Goal: Task Accomplishment & Management: Complete application form

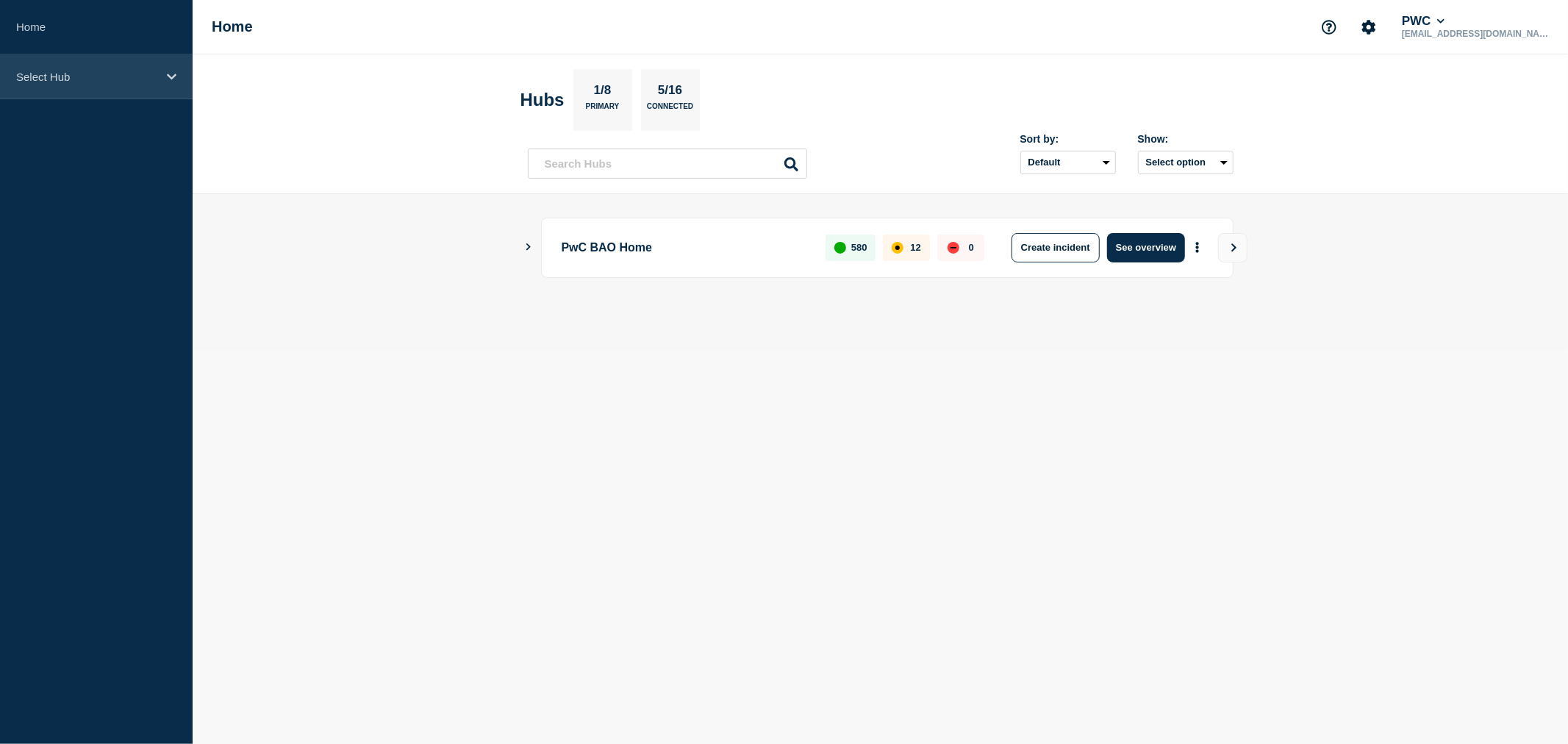
click at [178, 76] on div "Select Hub" at bounding box center [96, 77] width 193 height 45
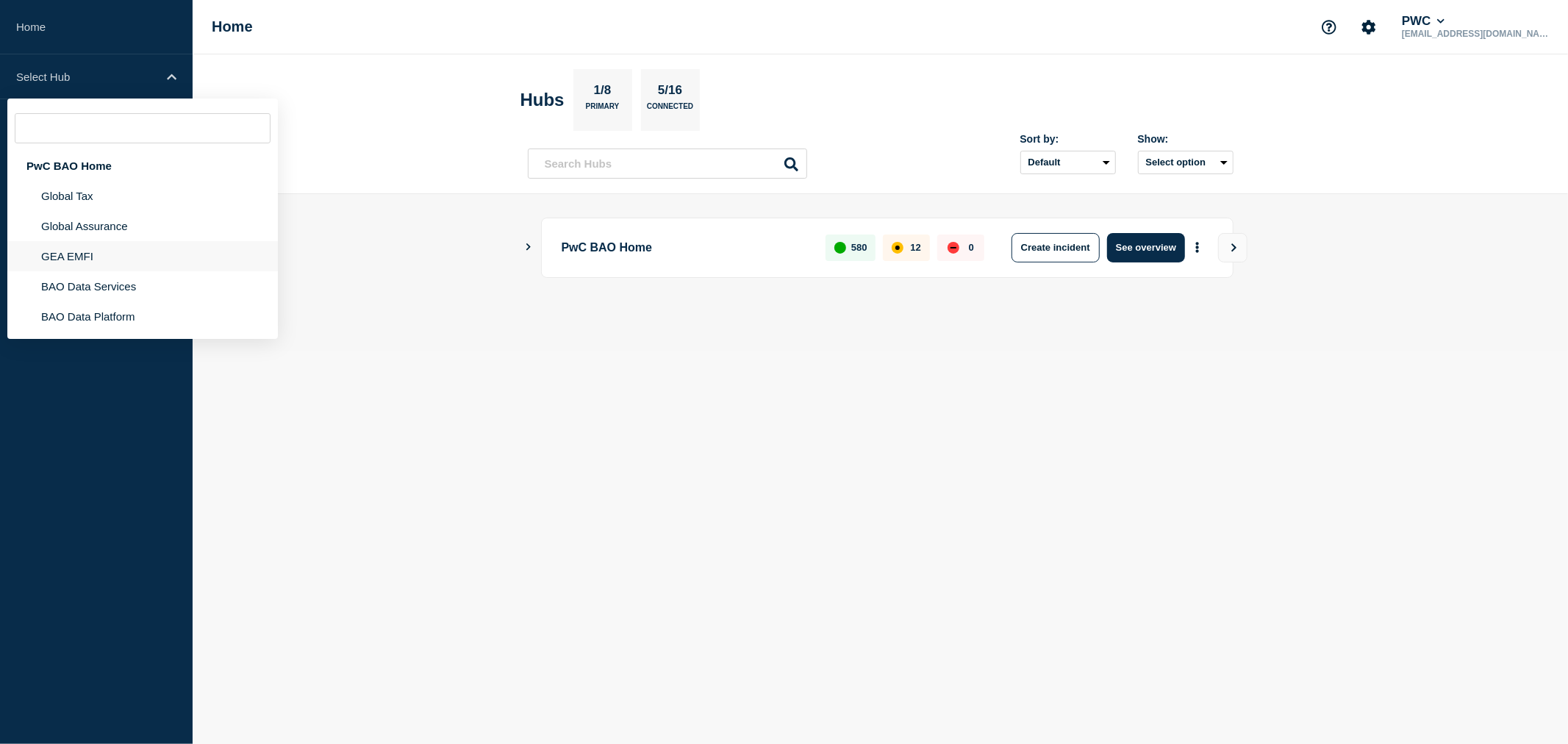
click at [100, 253] on li "GEA EMFI" at bounding box center [142, 256] width 271 height 30
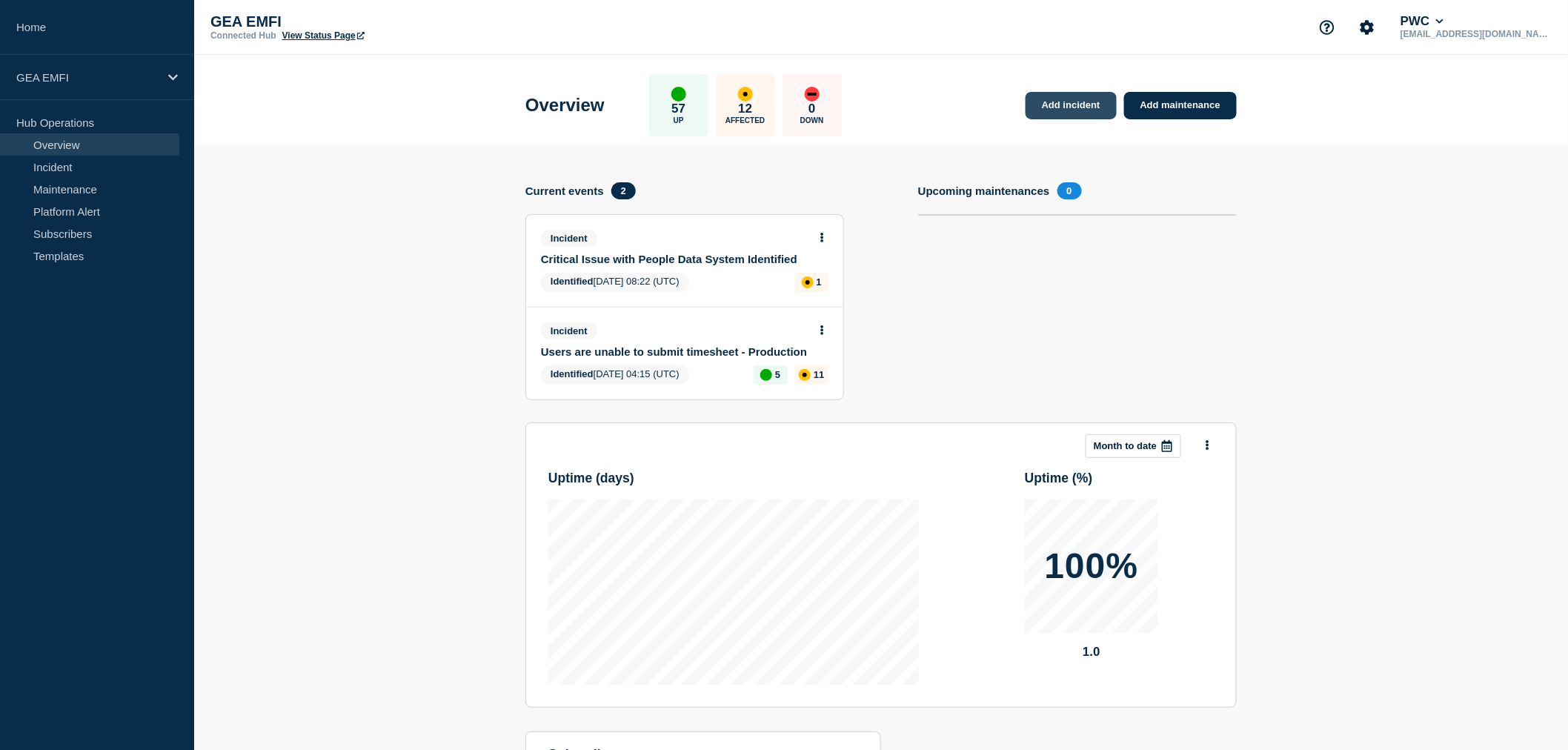
click at [1062, 109] on link "Add incident" at bounding box center [1071, 106] width 91 height 27
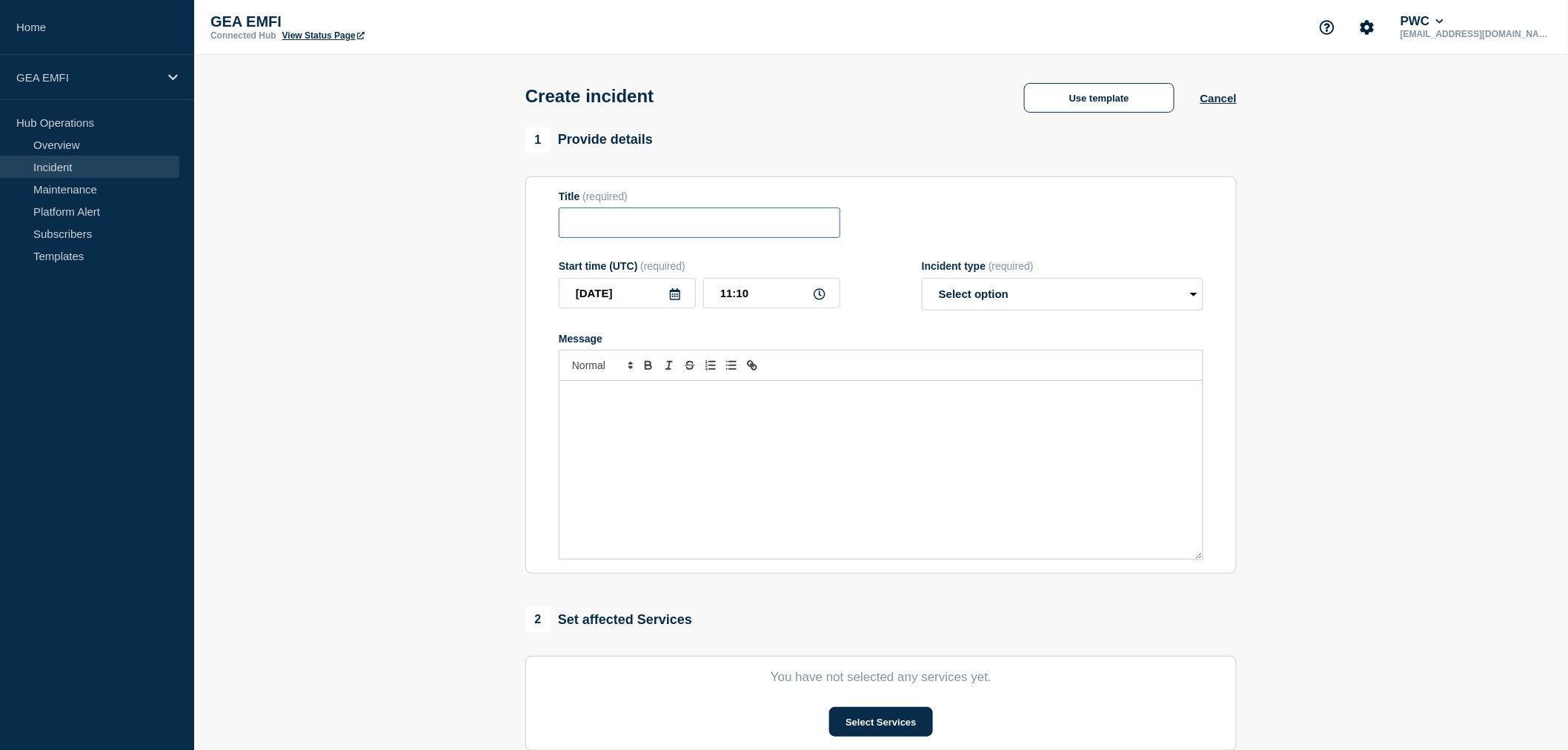
click at [646, 233] on input "Title" at bounding box center [700, 223] width 282 height 31
type input "C"
type input "American Express credit card feeds - Concur Prod"
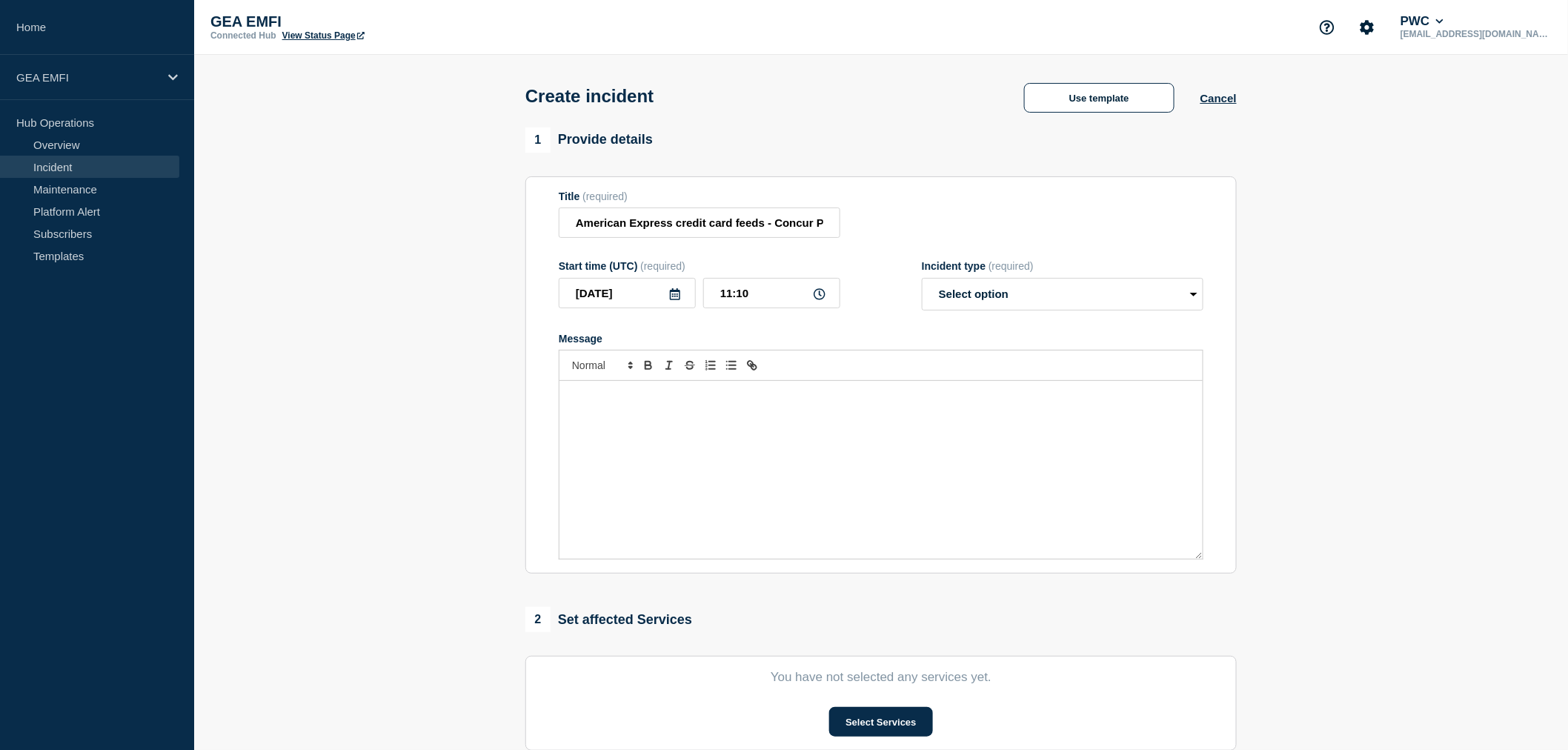
click at [675, 300] on icon at bounding box center [675, 294] width 12 height 12
click at [579, 341] on icon "button" at bounding box center [577, 339] width 18 height 18
click at [626, 483] on div "26" at bounding box center [627, 480] width 21 height 21
type input "[DATE]"
click at [732, 300] on input "11:10" at bounding box center [772, 294] width 137 height 31
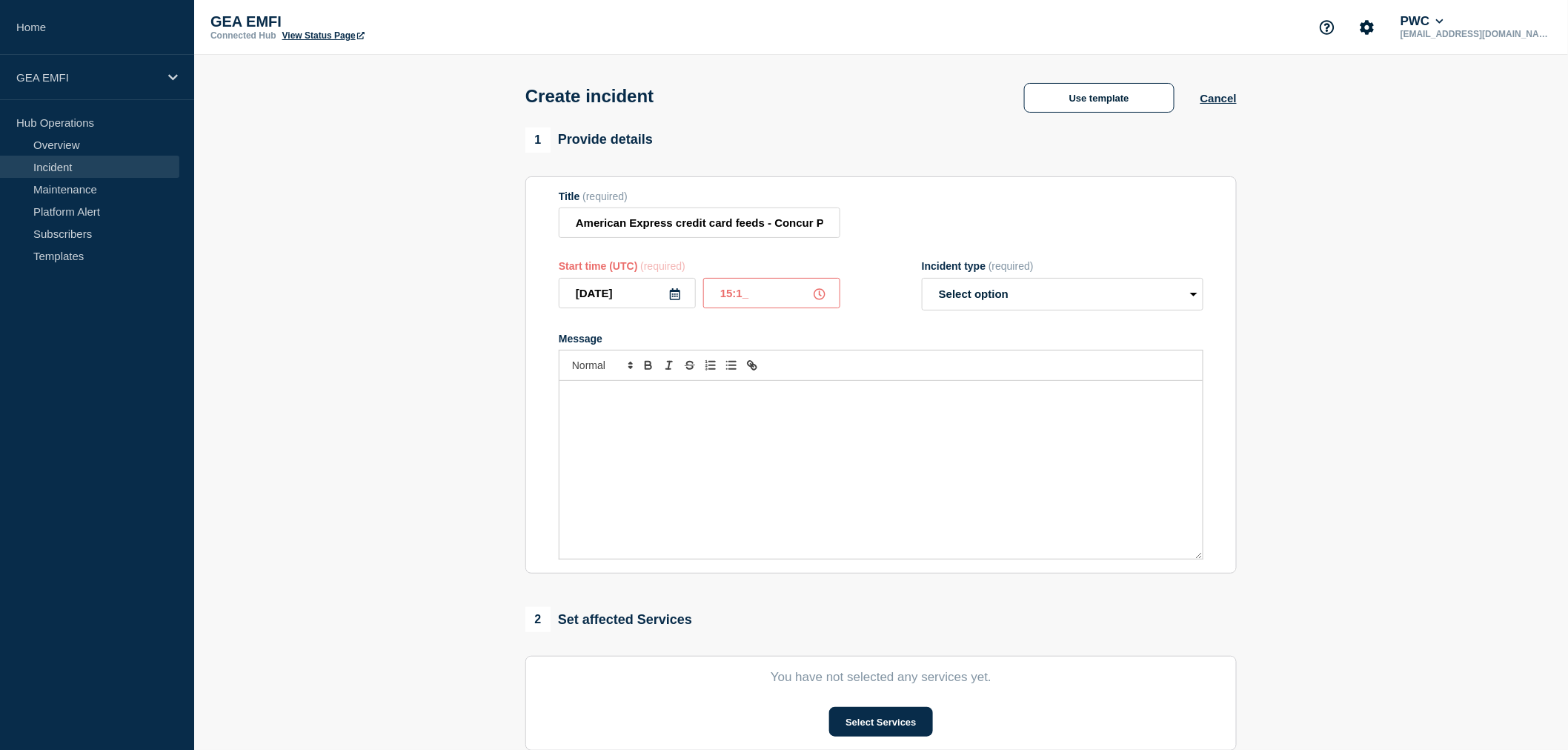
type input "15:17"
click at [1020, 296] on select "Select option Investigating Identified Monitoring" at bounding box center [1063, 295] width 282 height 33
click at [1021, 296] on select "Select option Investigating Identified Monitoring" at bounding box center [1063, 295] width 282 height 33
select select "monitoring"
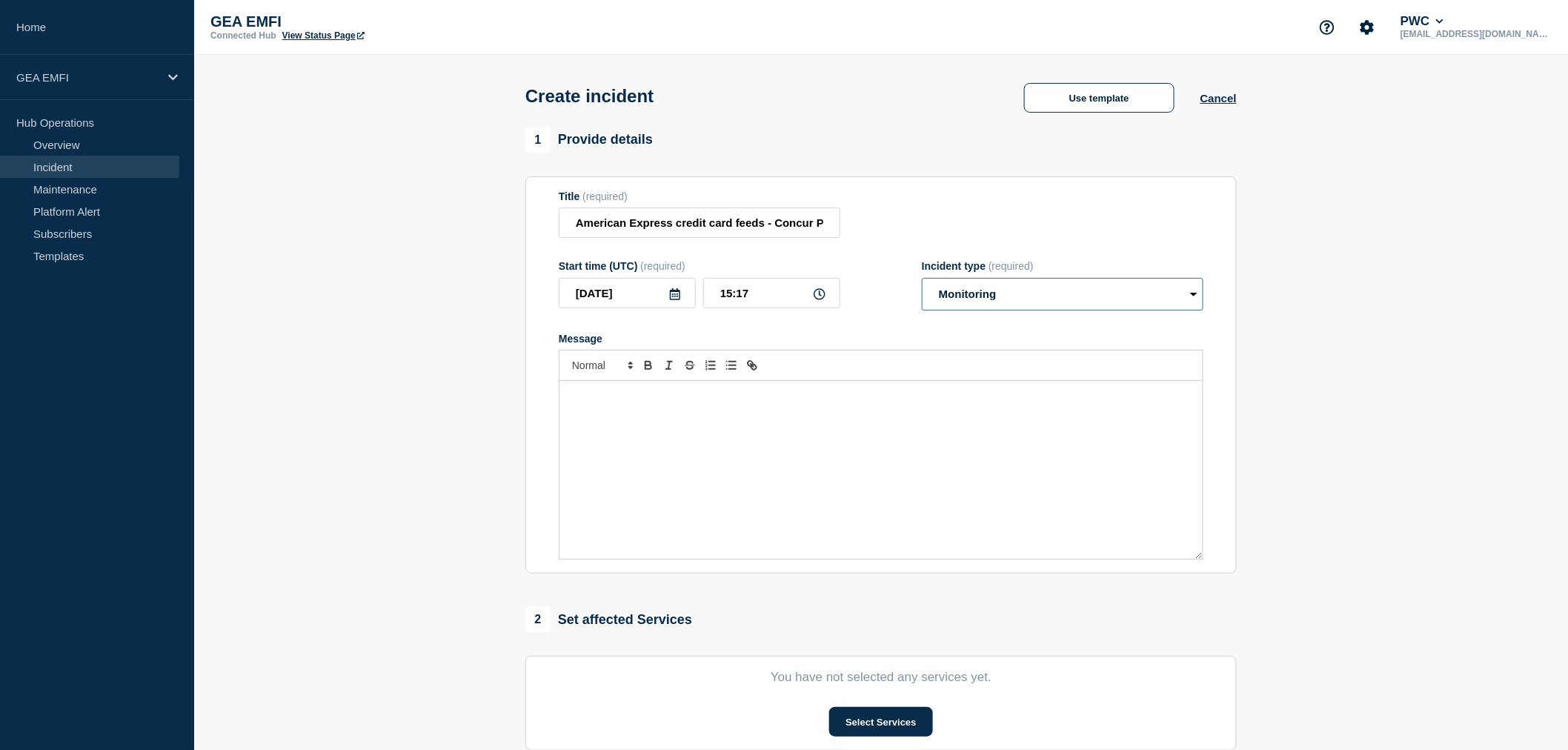
click at [922, 282] on select "Select option Investigating Identified Monitoring" at bounding box center [1063, 295] width 282 height 33
click at [752, 395] on p "Message" at bounding box center [882, 397] width 621 height 14
click at [595, 412] on div "Message" at bounding box center [882, 470] width 643 height 178
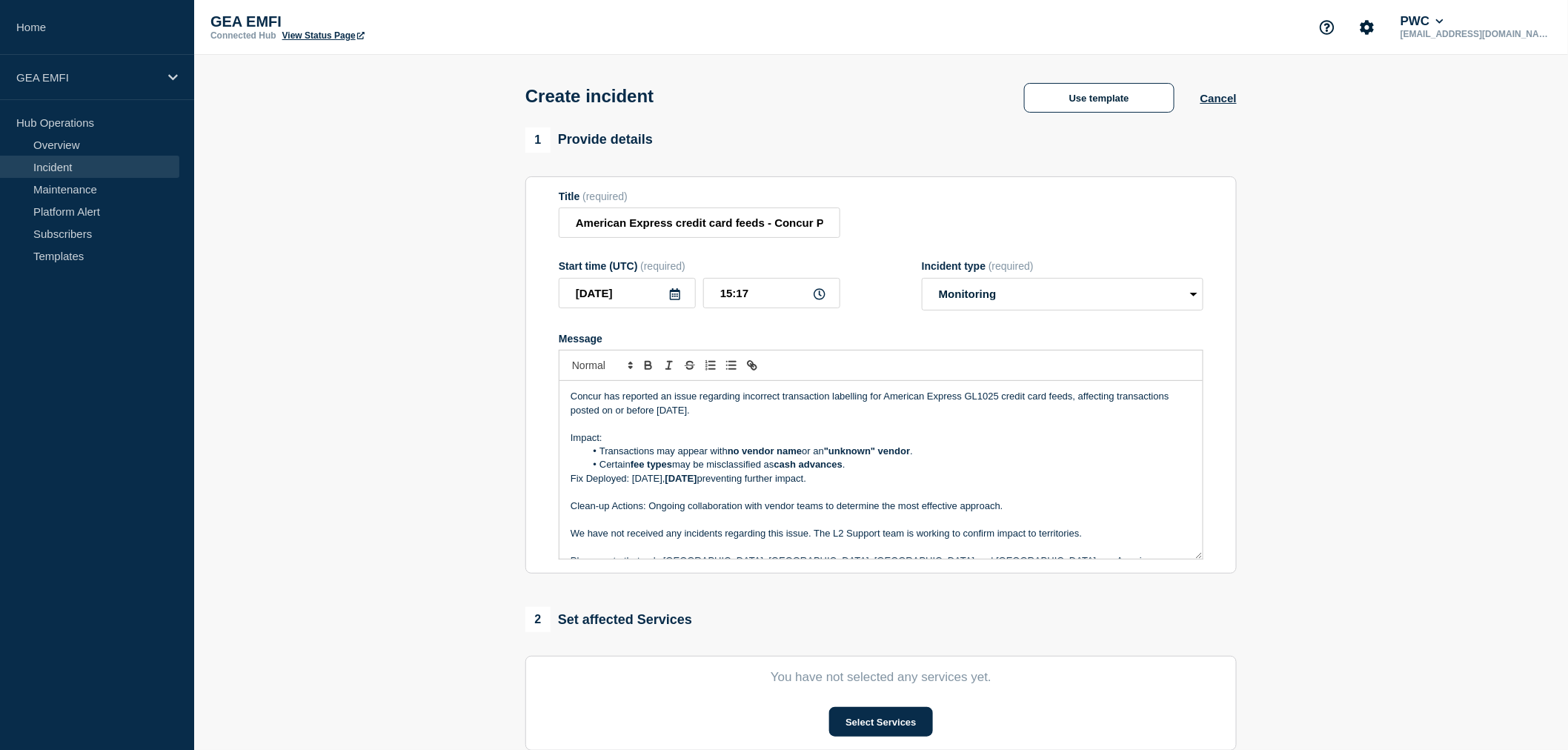
click at [569, 393] on div "Concur has reported an issue regarding incorrect transaction labelling for Amer…" at bounding box center [882, 470] width 643 height 178
click at [860, 472] on li "Certain fee types may be misclassified as cash advances ." at bounding box center [889, 464] width 607 height 14
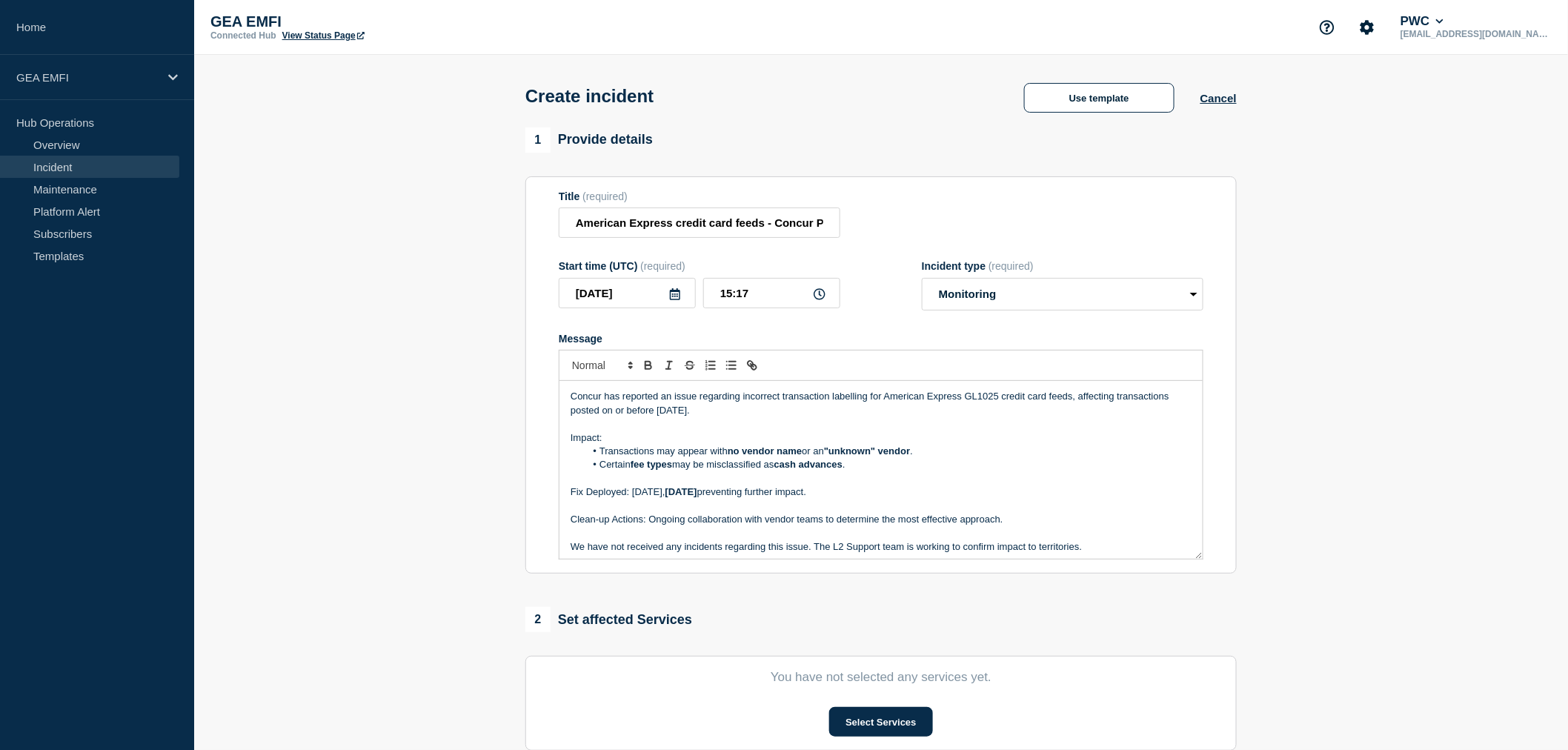
scroll to position [31, 0]
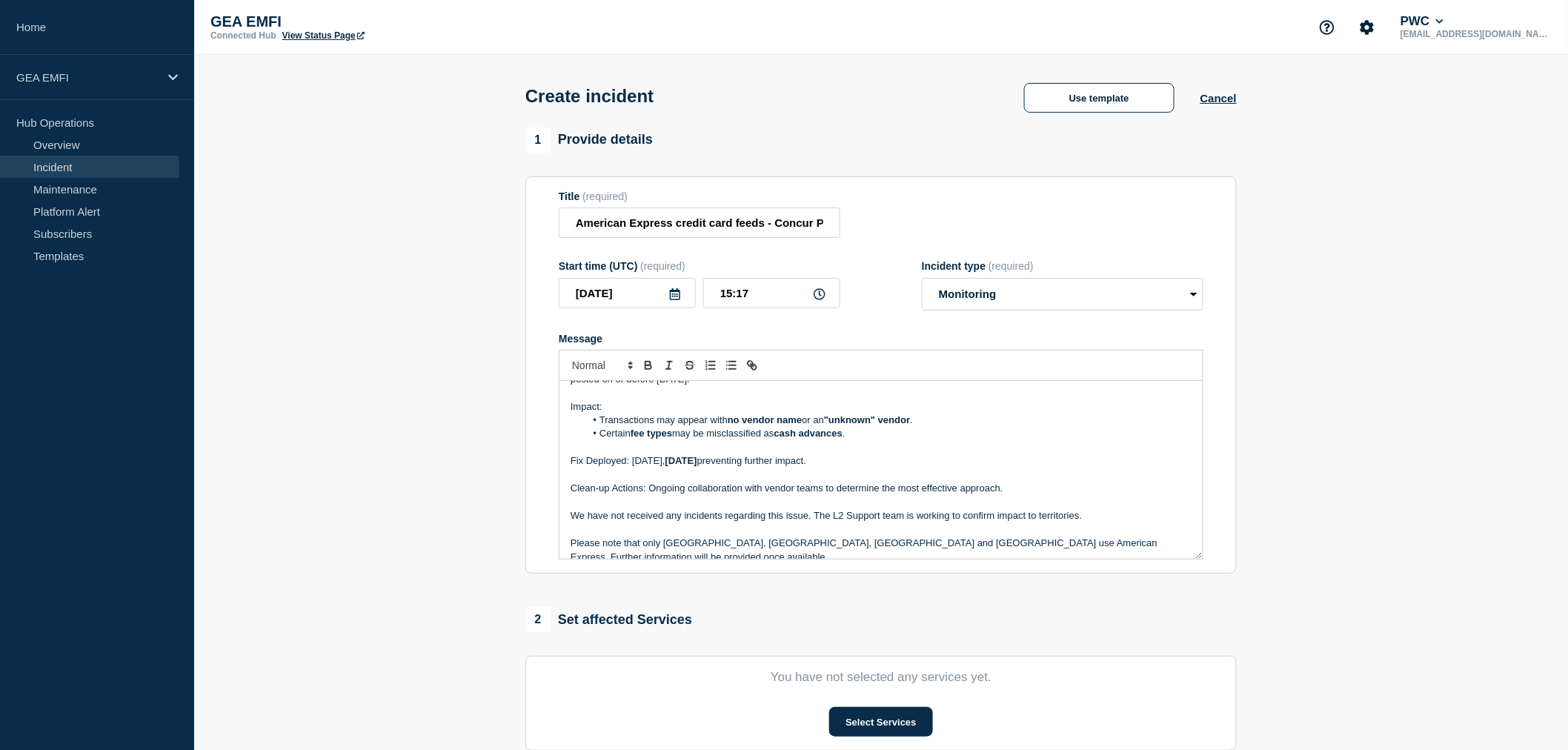
drag, startPoint x: 1093, startPoint y: 520, endPoint x: 574, endPoint y: 520, distance: 519.0
click at [574, 520] on p "We have not received any incidents regarding this issue. The L2 Support team is…" at bounding box center [882, 516] width 621 height 14
click at [881, 468] on p "Fix Deployed: [DATE][DATE] preventing further impact." at bounding box center [882, 461] width 621 height 14
click at [871, 468] on p "Fix Deployed: [DATE][DATE] preventing further impact." at bounding box center [882, 461] width 621 height 14
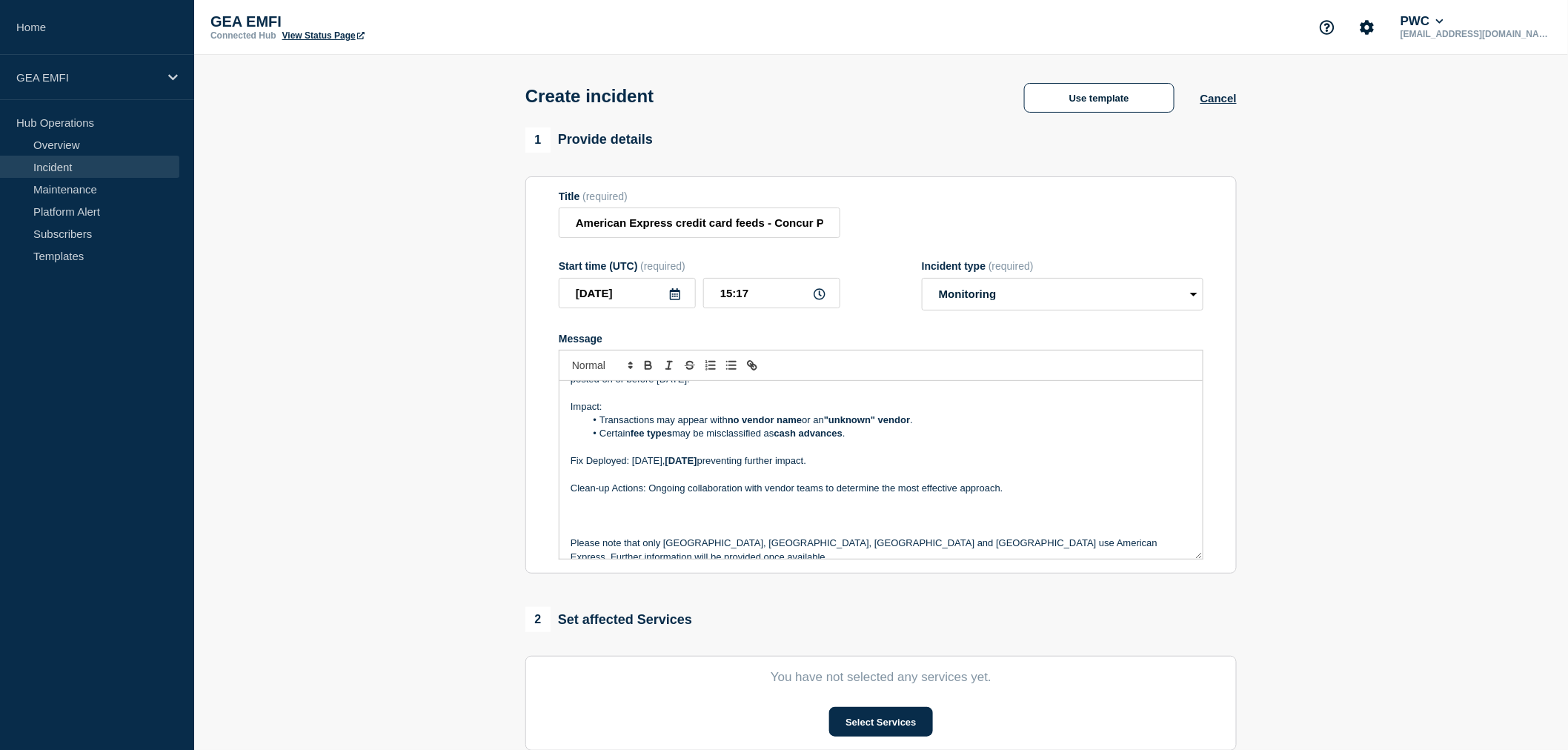
click at [634, 460] on p "Fix Deployed: [DATE][DATE] preventing further impact." at bounding box center [882, 461] width 621 height 14
click at [633, 468] on p "Fix Deployed: [DATE][DATE] preventing further impact." at bounding box center [882, 461] width 621 height 14
click at [591, 515] on p "Message" at bounding box center [882, 516] width 621 height 14
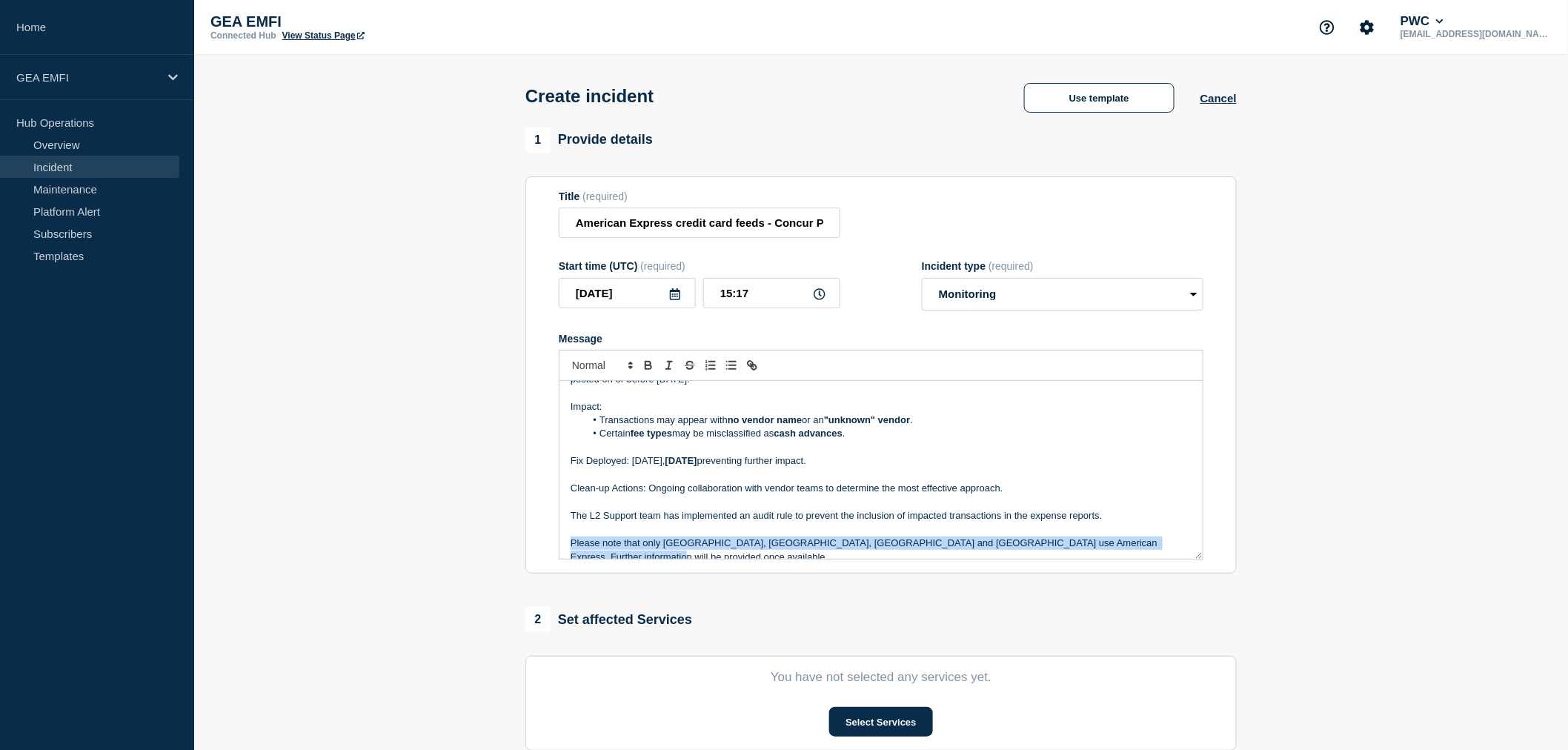
drag, startPoint x: 568, startPoint y: 547, endPoint x: 1187, endPoint y: 554, distance: 619.0
click at [1187, 554] on div "Concur has reported an issue regarding incorrect transaction labelling for Amer…" at bounding box center [882, 470] width 643 height 178
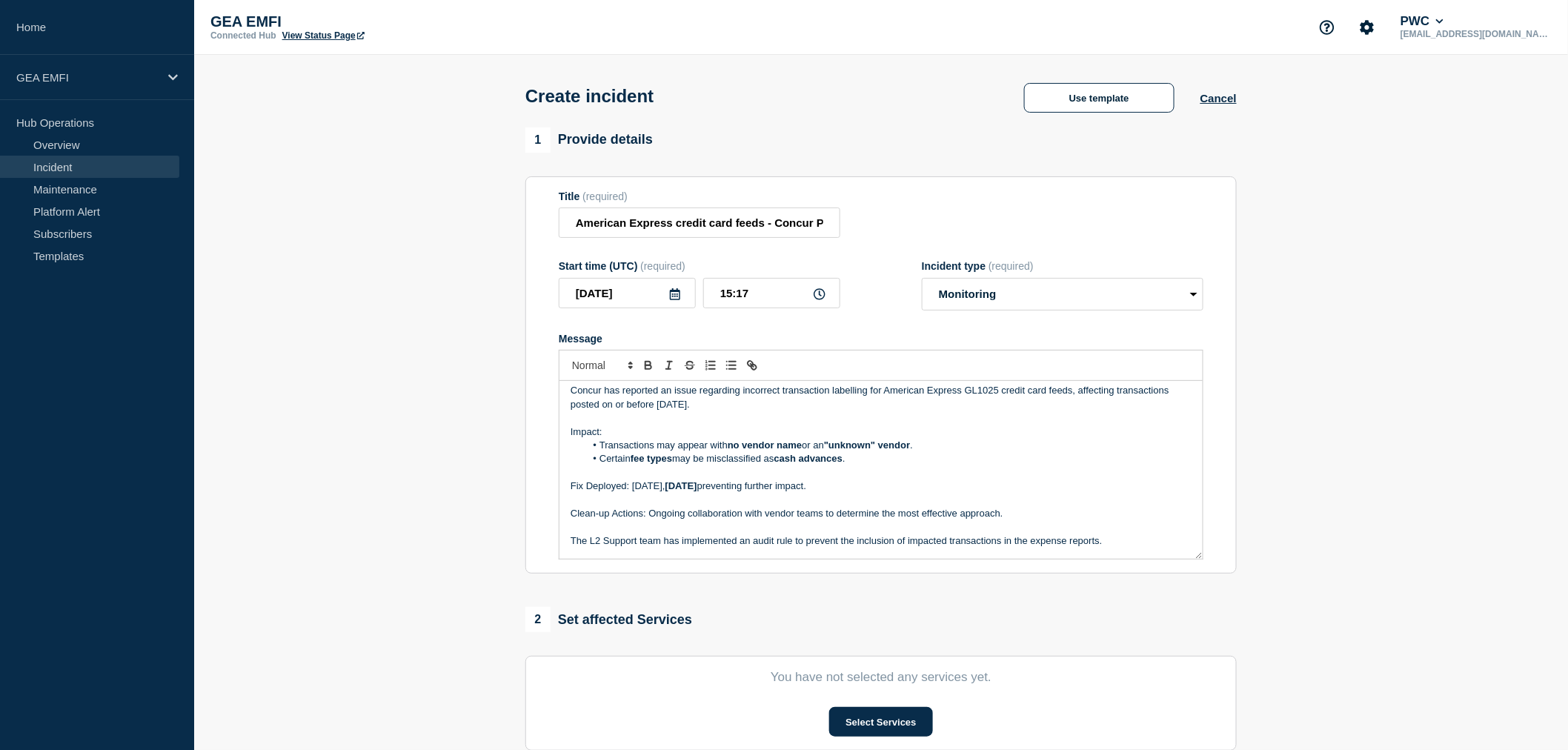
scroll to position [0, 0]
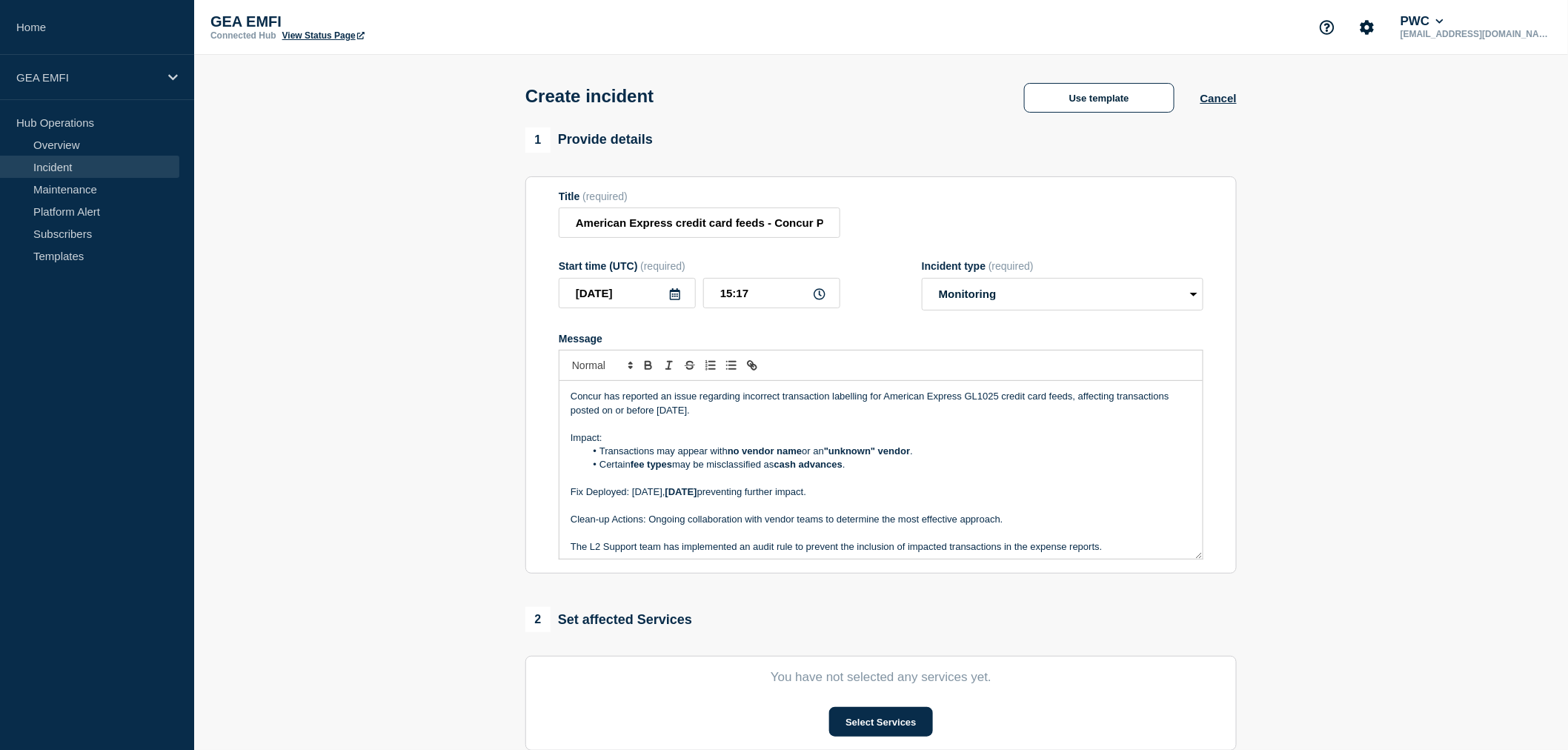
click at [571, 401] on p "Concur has reported an issue regarding incorrect transaction labelling for Amer…" at bounding box center [882, 404] width 621 height 27
click at [684, 494] on p "Fix Deployed: [DATE][DATE] preventing further impact." at bounding box center [882, 492] width 621 height 14
click at [697, 494] on strong "[DATE]" at bounding box center [681, 492] width 32 height 11
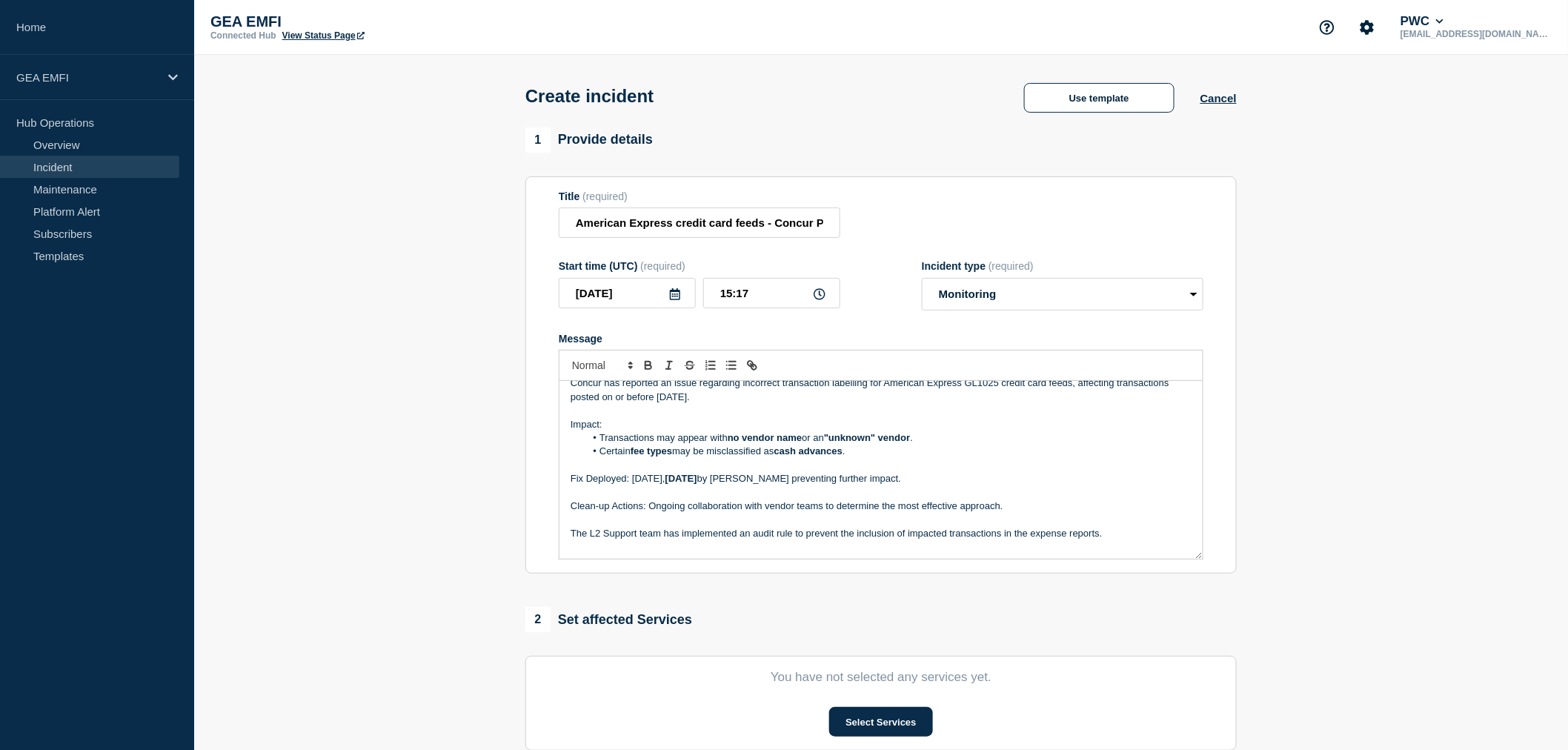
scroll to position [17, 0]
click at [1112, 537] on p "The L2 Support team has implemented an audit rule to prevent the inclusion of i…" at bounding box center [882, 530] width 621 height 14
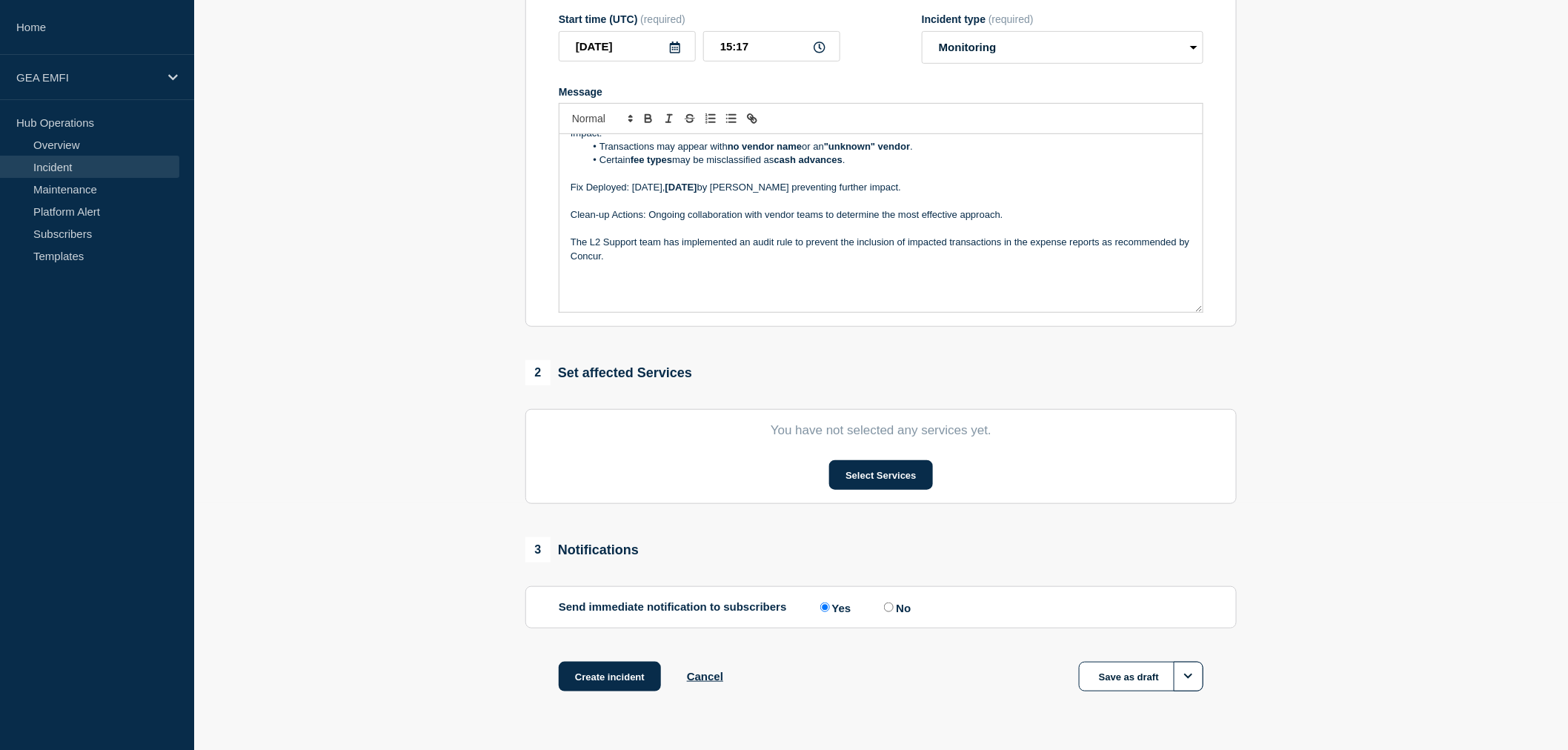
scroll to position [289, 0]
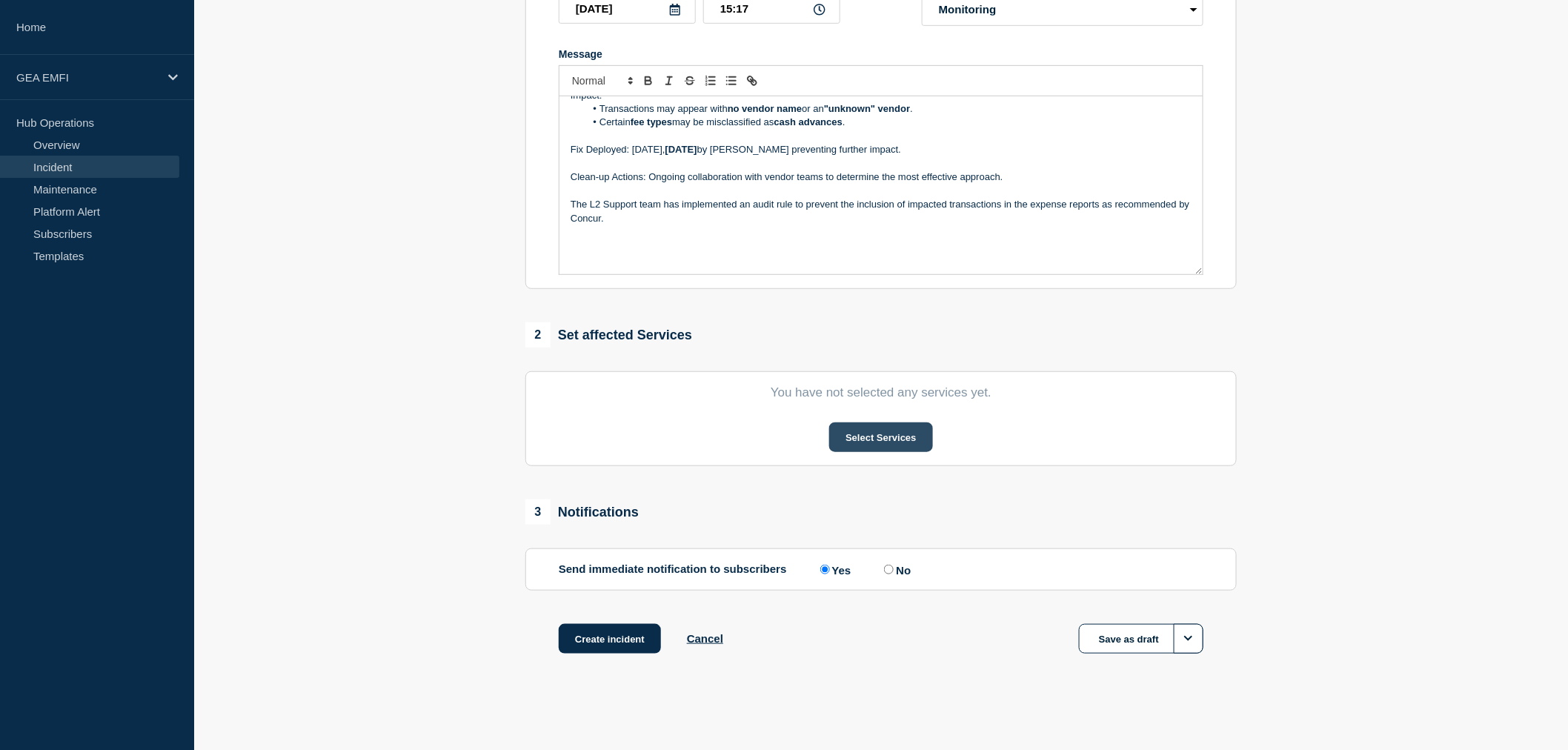
click at [901, 442] on button "Select Services" at bounding box center [881, 437] width 103 height 30
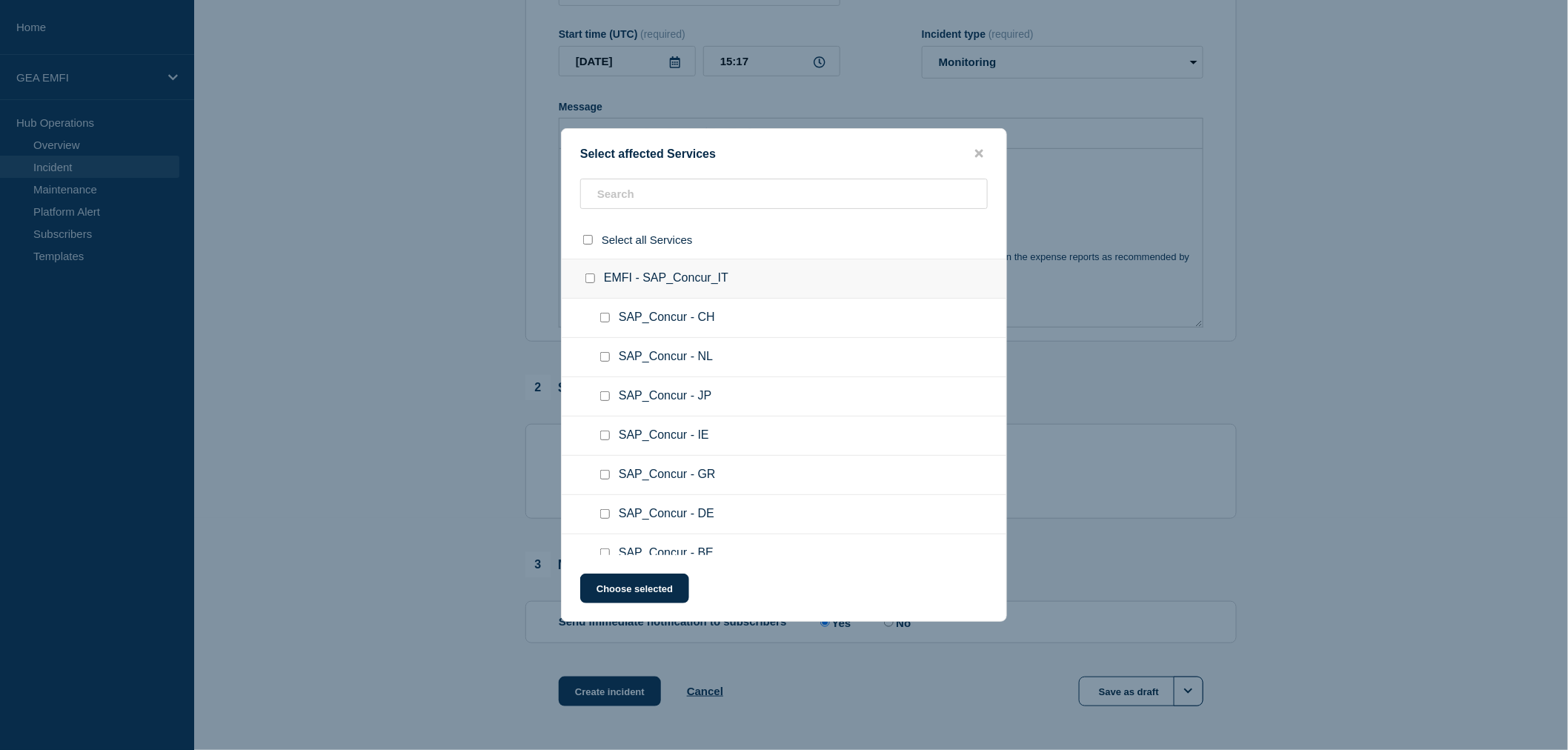
scroll to position [206, 0]
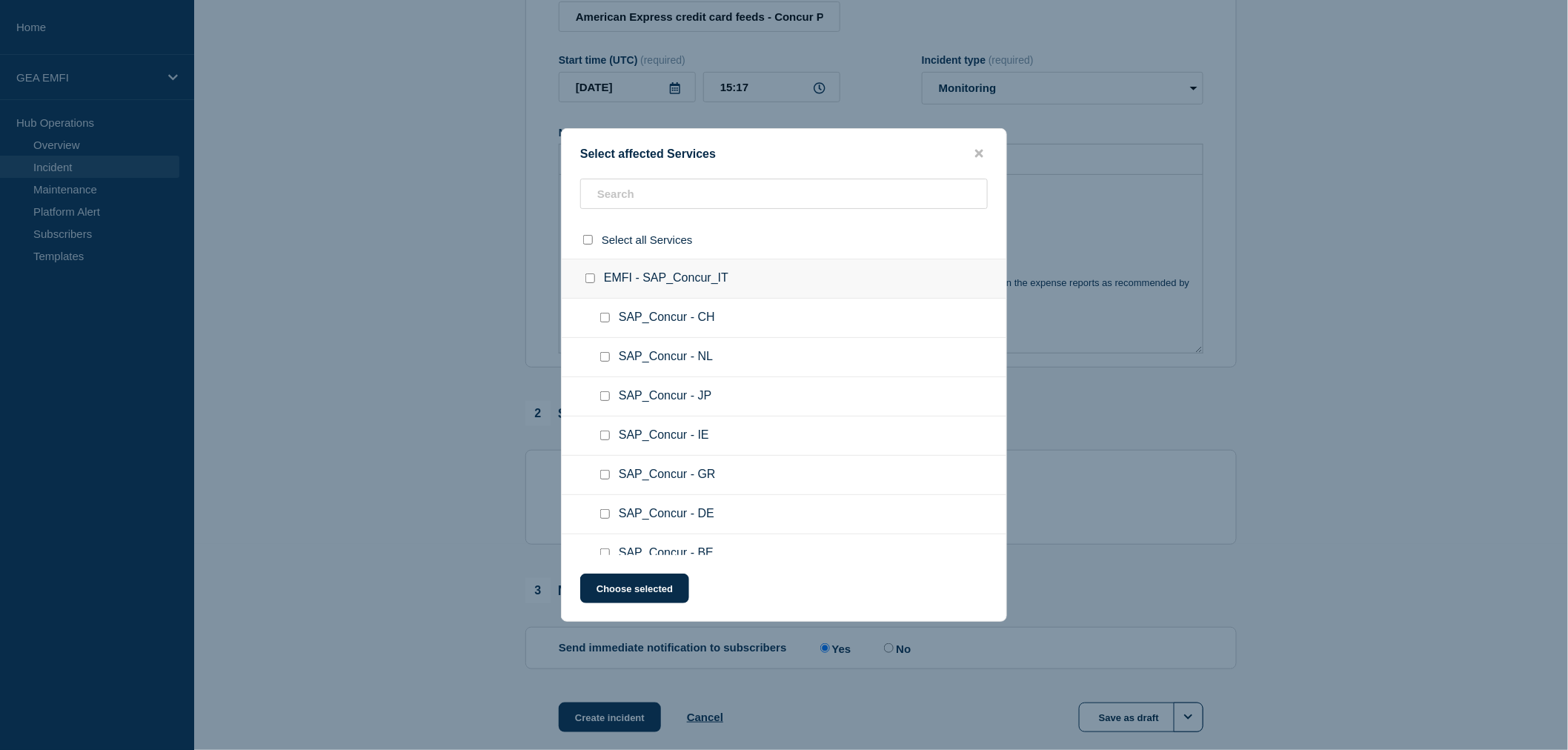
click at [598, 316] on div at bounding box center [608, 318] width 22 height 14
click at [602, 316] on input "SAP_Concur - CH checkbox" at bounding box center [605, 317] width 10 height 10
checkbox input "true"
click at [605, 473] on input "SAP_Concur - GR checkbox" at bounding box center [605, 474] width 10 height 10
checkbox input "true"
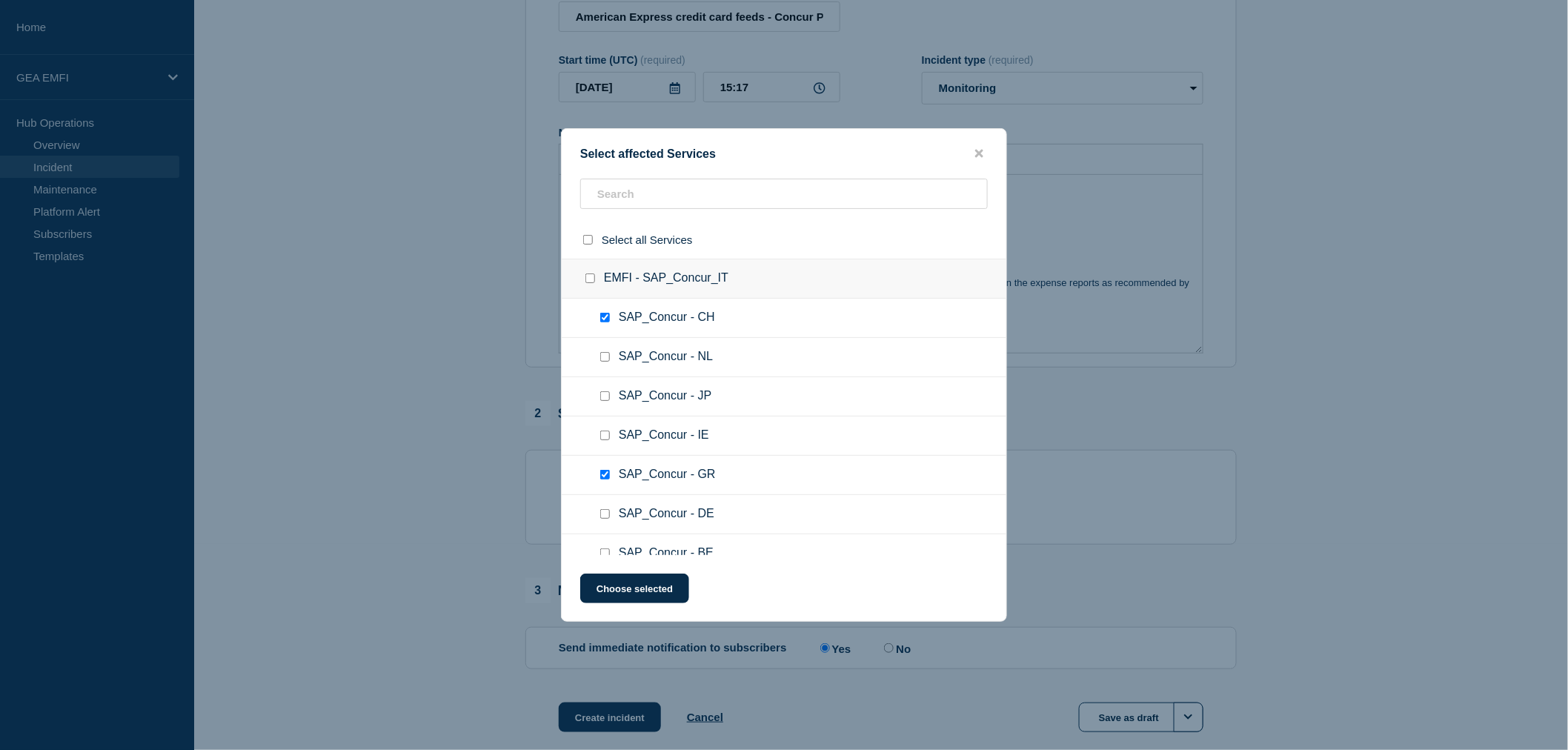
click at [603, 397] on input "SAP_Concur - JP checkbox" at bounding box center [605, 396] width 10 height 10
checkbox input "true"
click at [598, 358] on div at bounding box center [608, 357] width 22 height 14
click at [602, 358] on input "SAP_Concur - NL checkbox" at bounding box center [605, 357] width 10 height 10
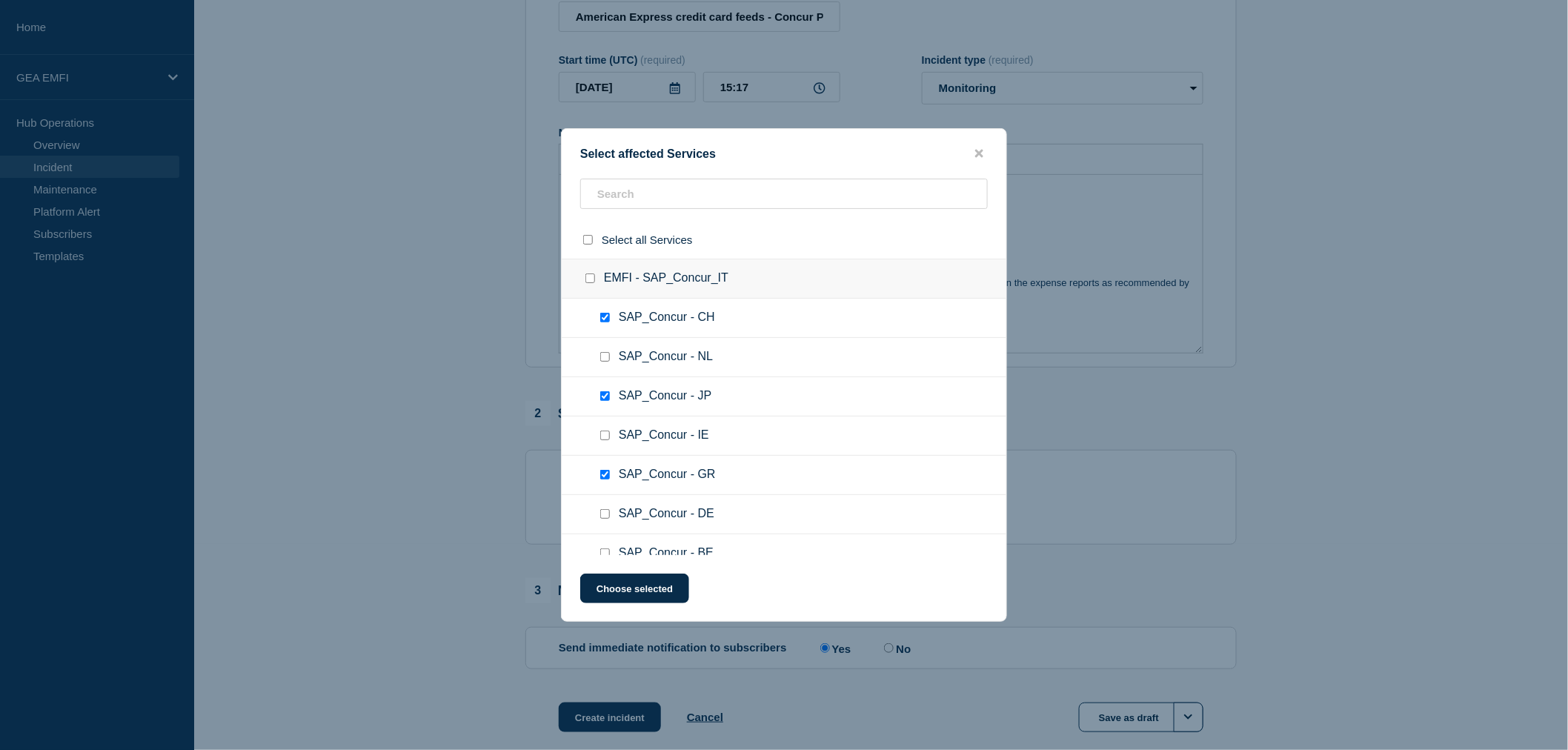
checkbox input "true"
click at [643, 586] on button "Choose selected" at bounding box center [635, 588] width 109 height 30
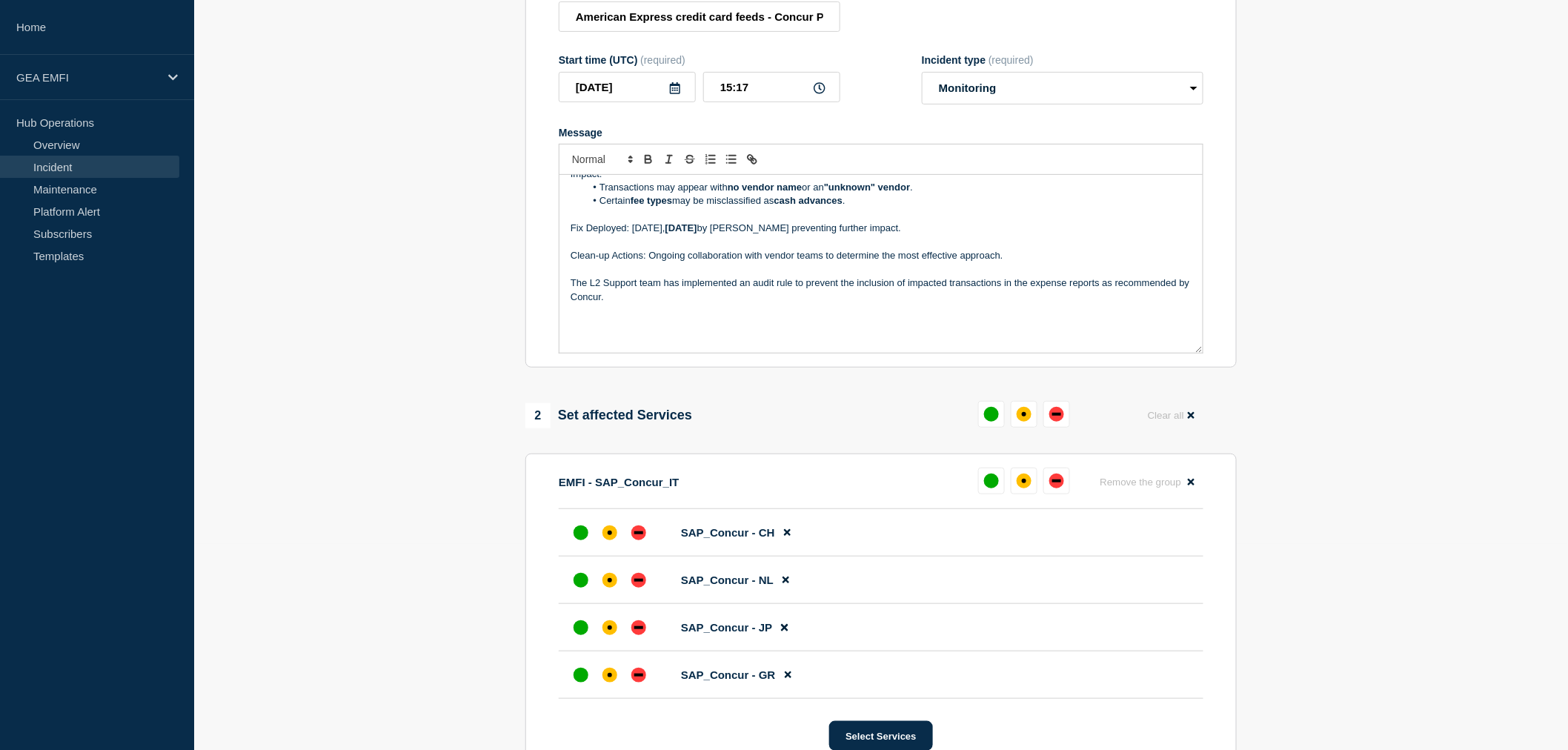
click at [643, 586] on button "Choose selected" at bounding box center [635, 581] width 109 height 30
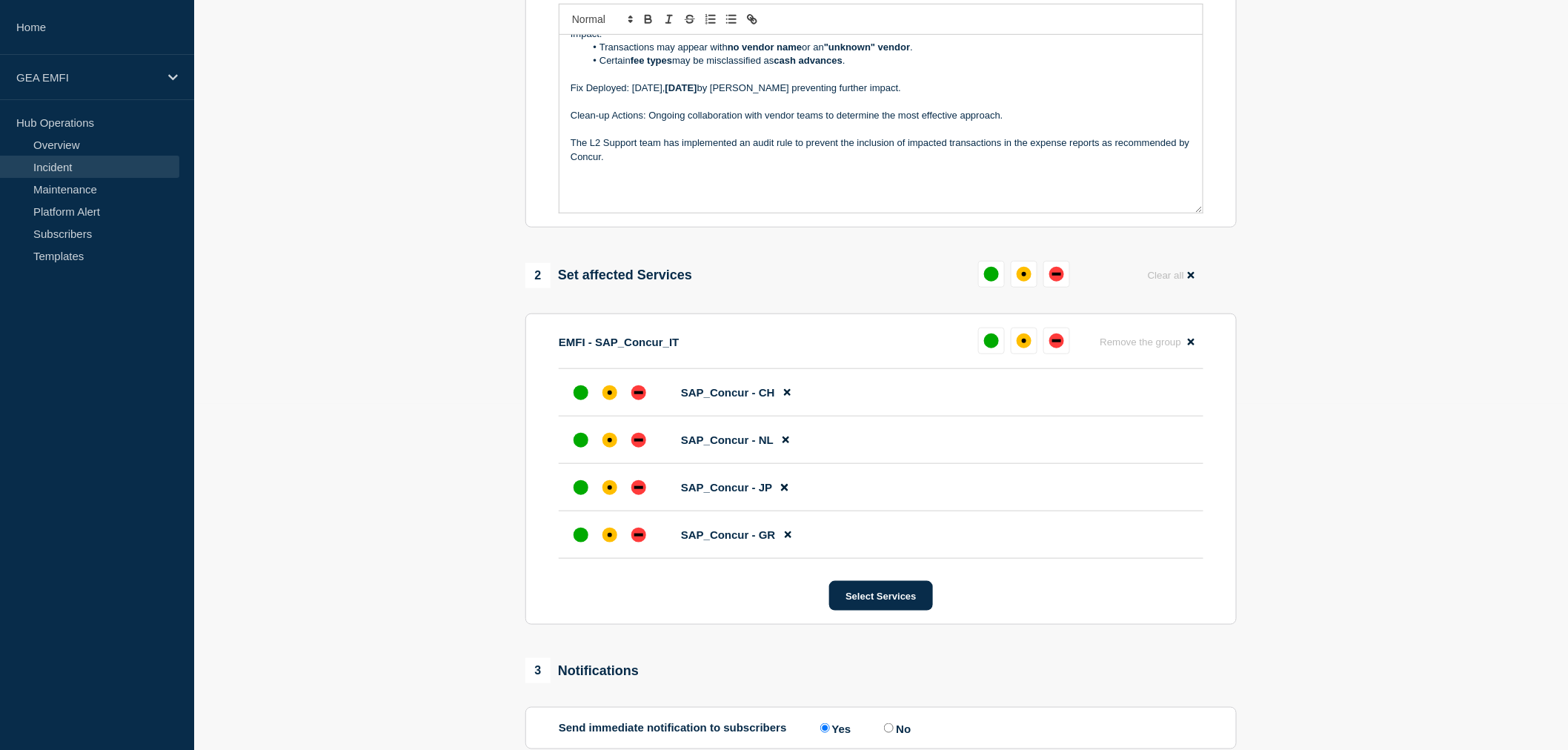
scroll to position [371, 0]
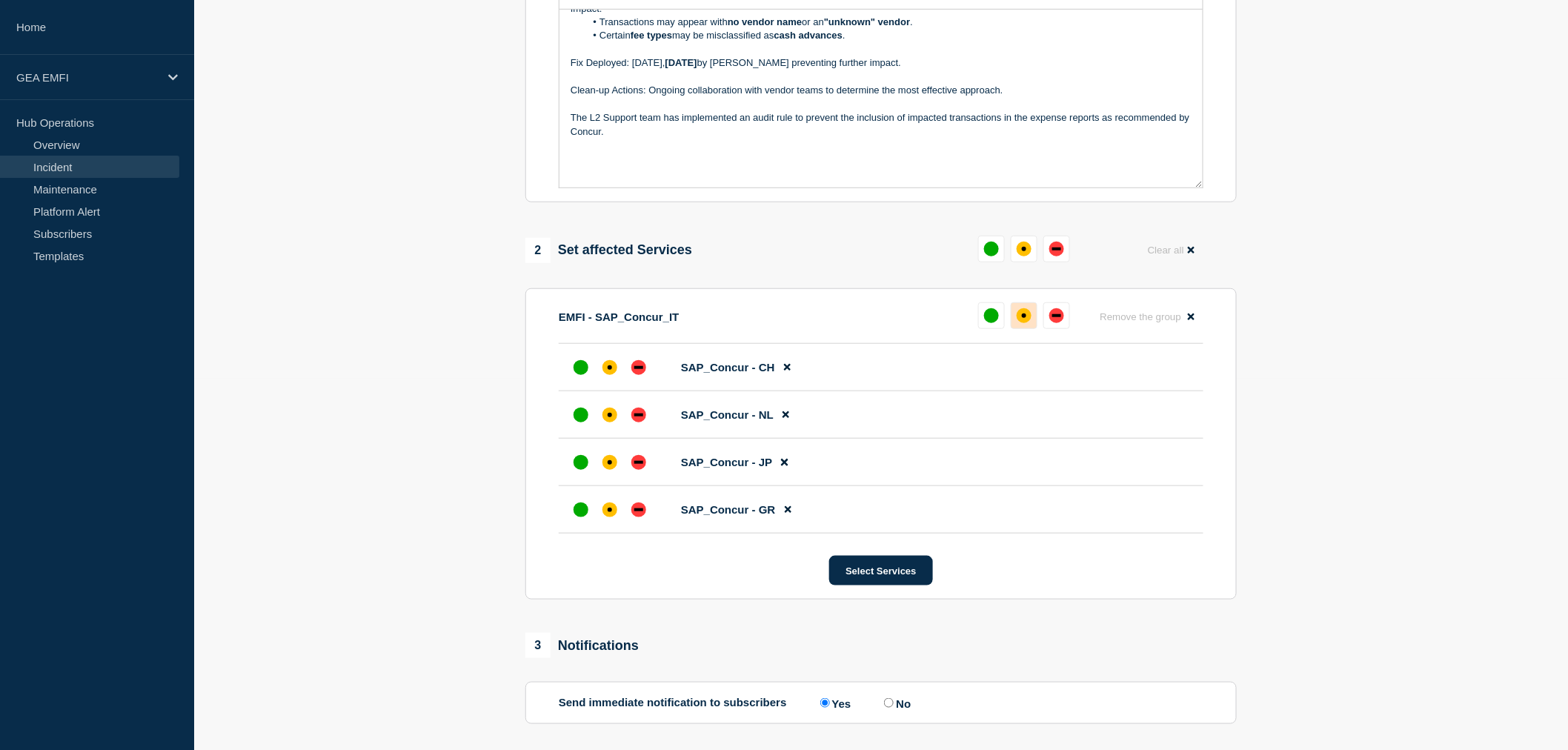
click at [1018, 319] on div "affected" at bounding box center [1024, 315] width 14 height 14
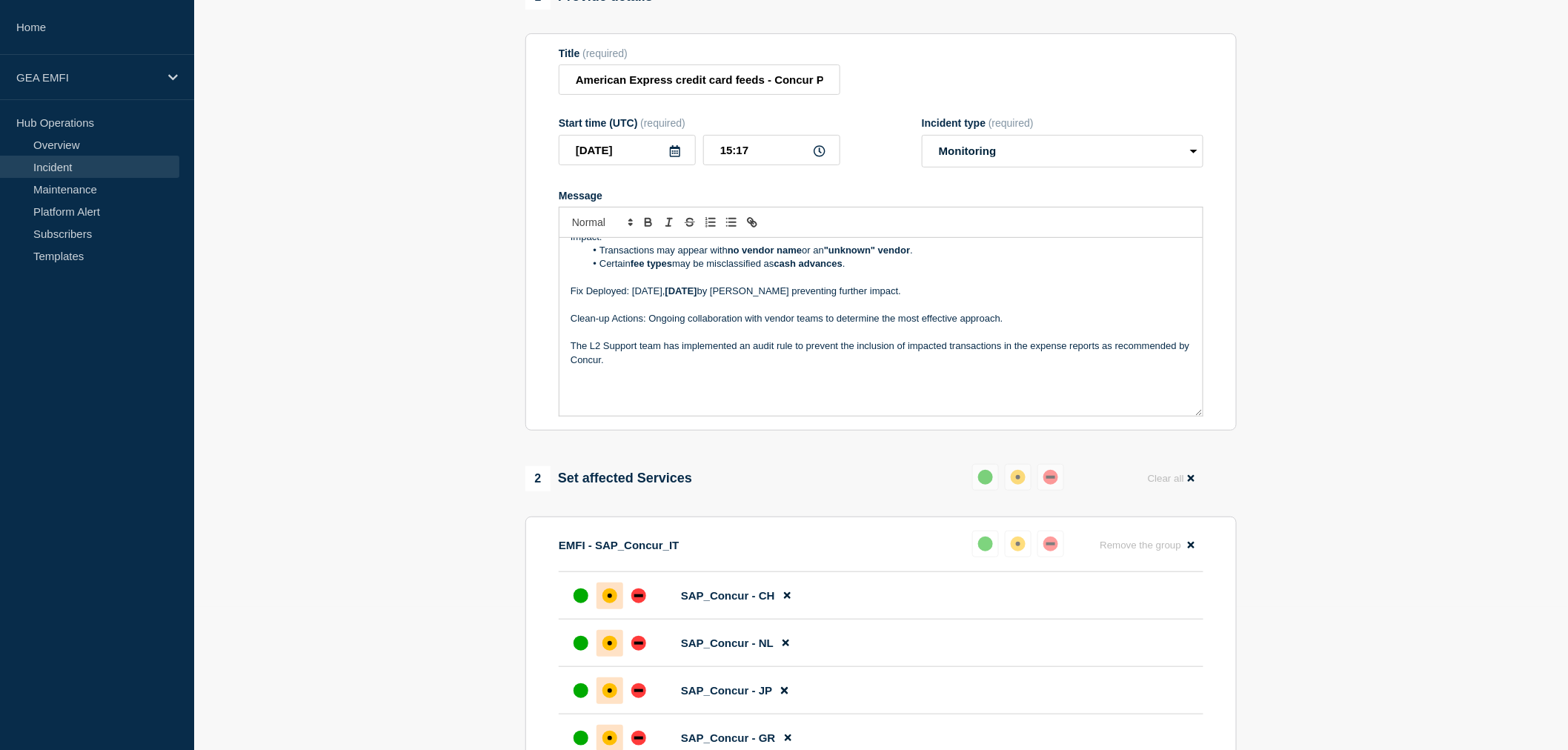
scroll to position [124, 0]
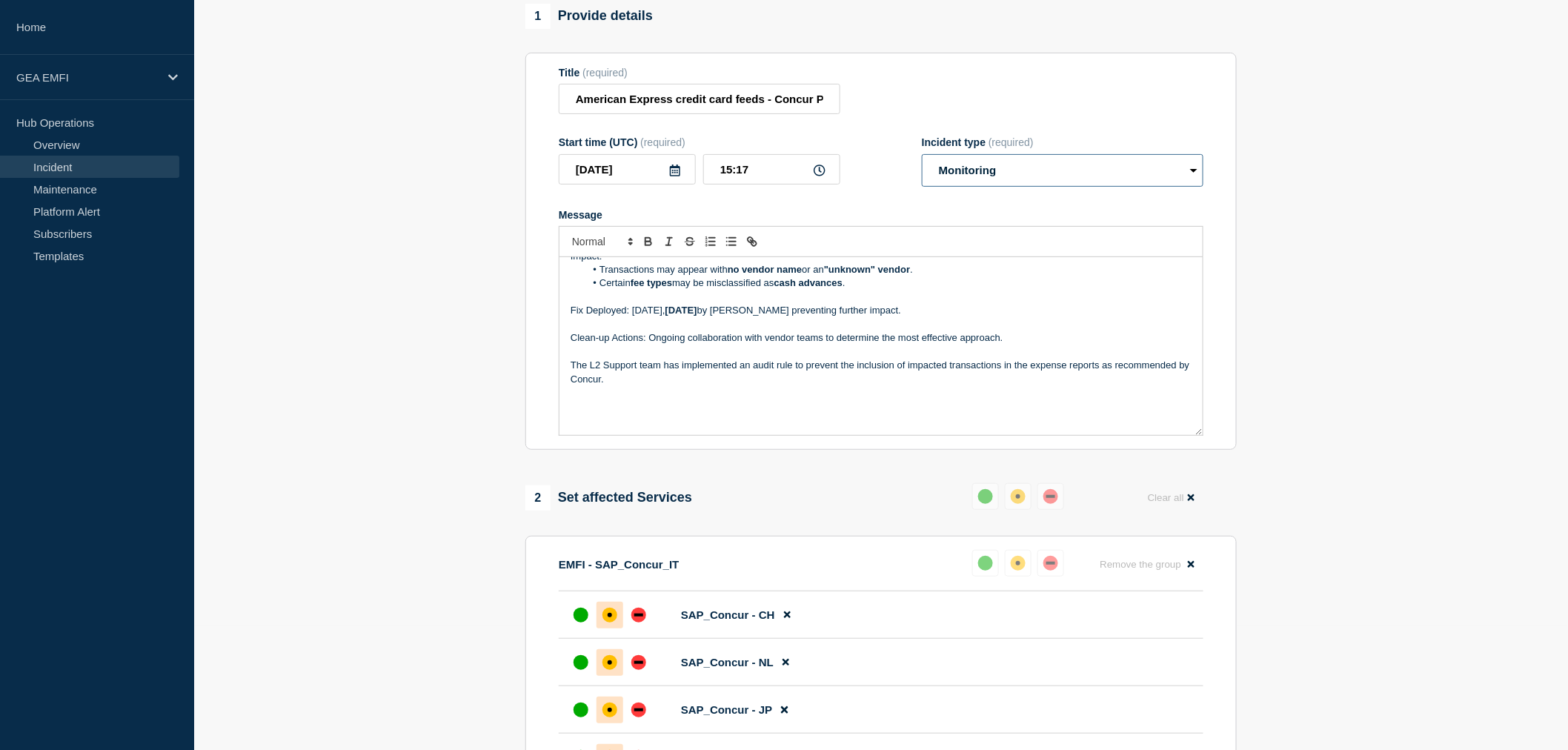
click at [1184, 173] on select "Select option Investigating Identified Monitoring" at bounding box center [1063, 171] width 282 height 33
click at [1187, 173] on select "Select option Investigating Identified Monitoring" at bounding box center [1063, 171] width 282 height 33
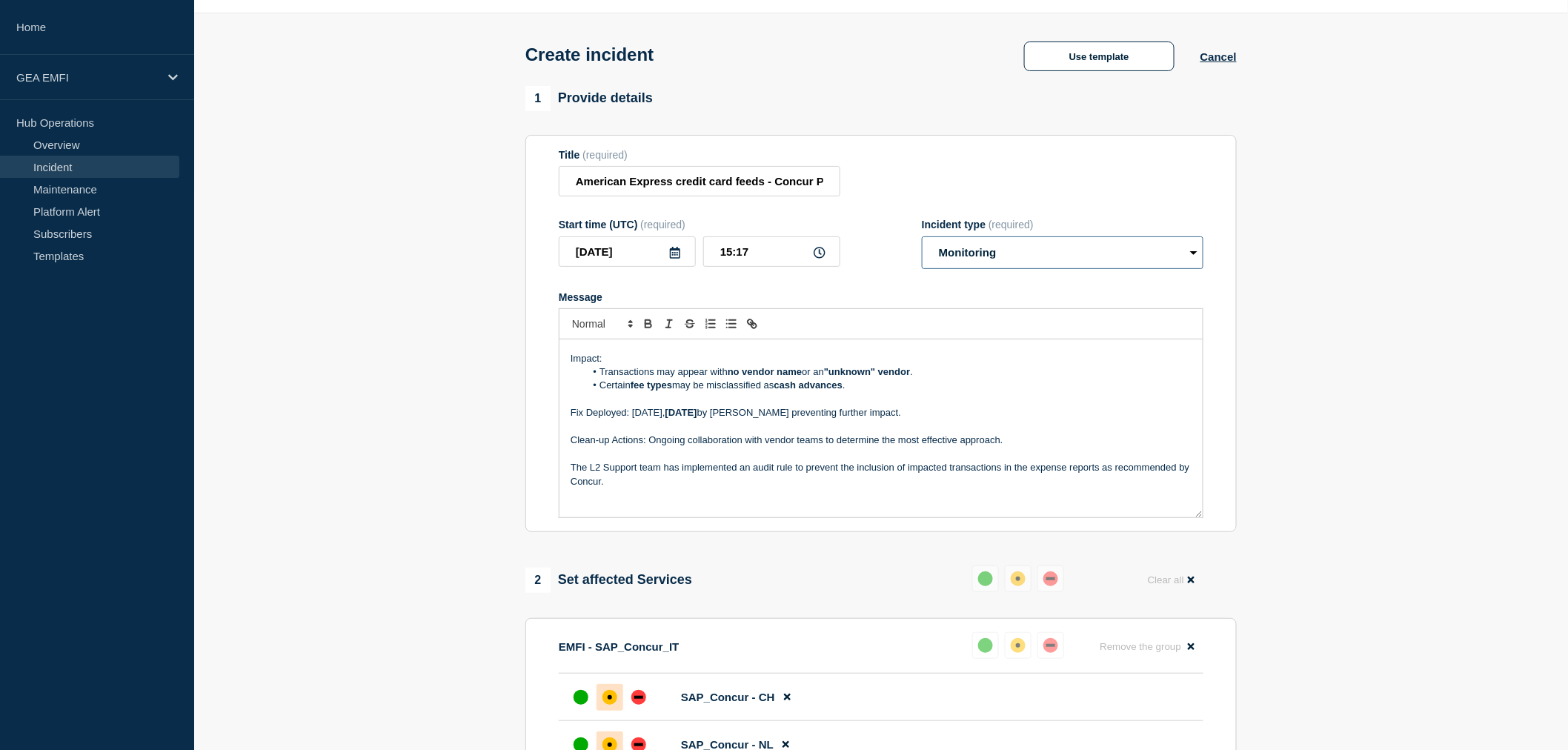
scroll to position [58, 0]
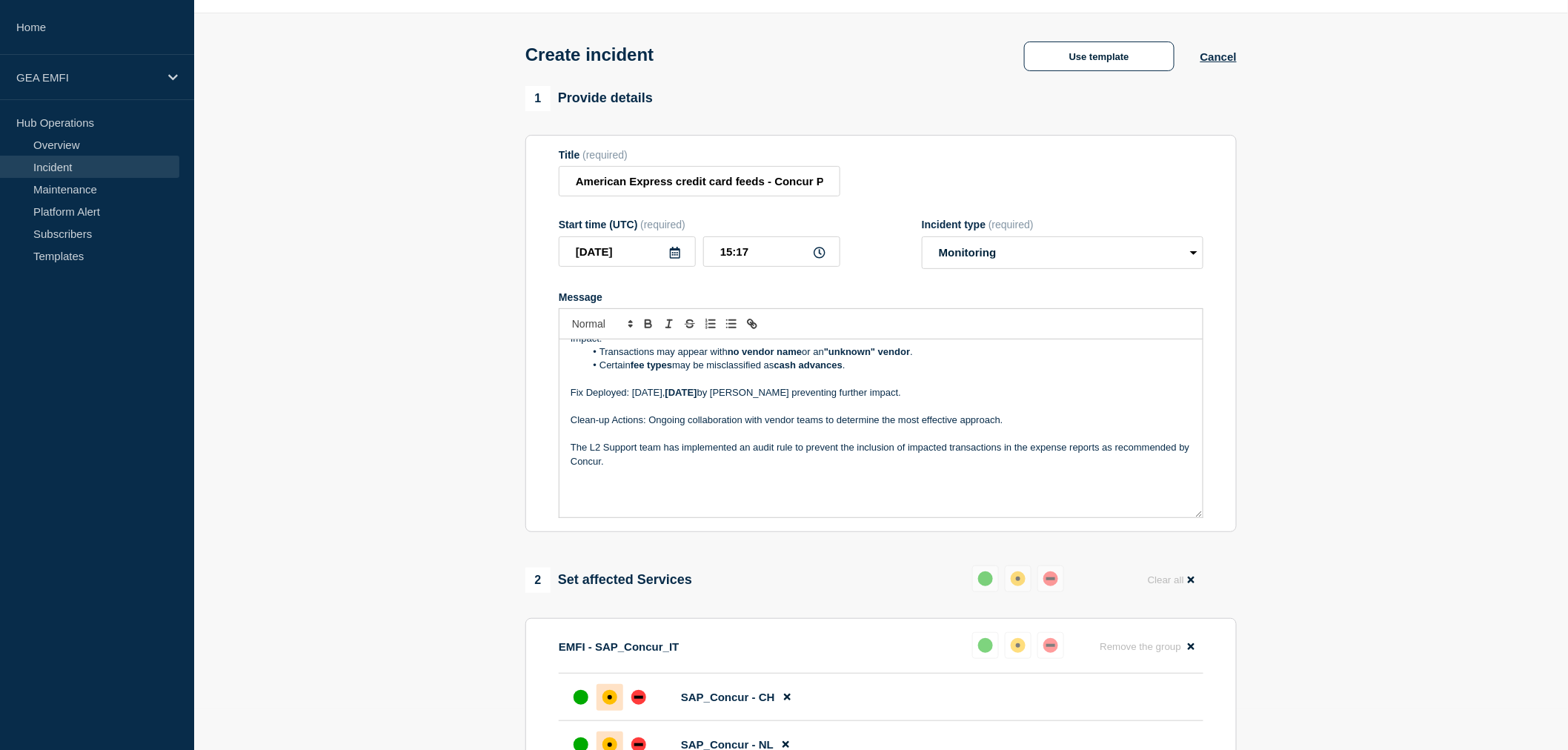
click at [697, 467] on p "The L2 Support team has implemented an audit rule to prevent the inclusion of i…" at bounding box center [882, 455] width 621 height 27
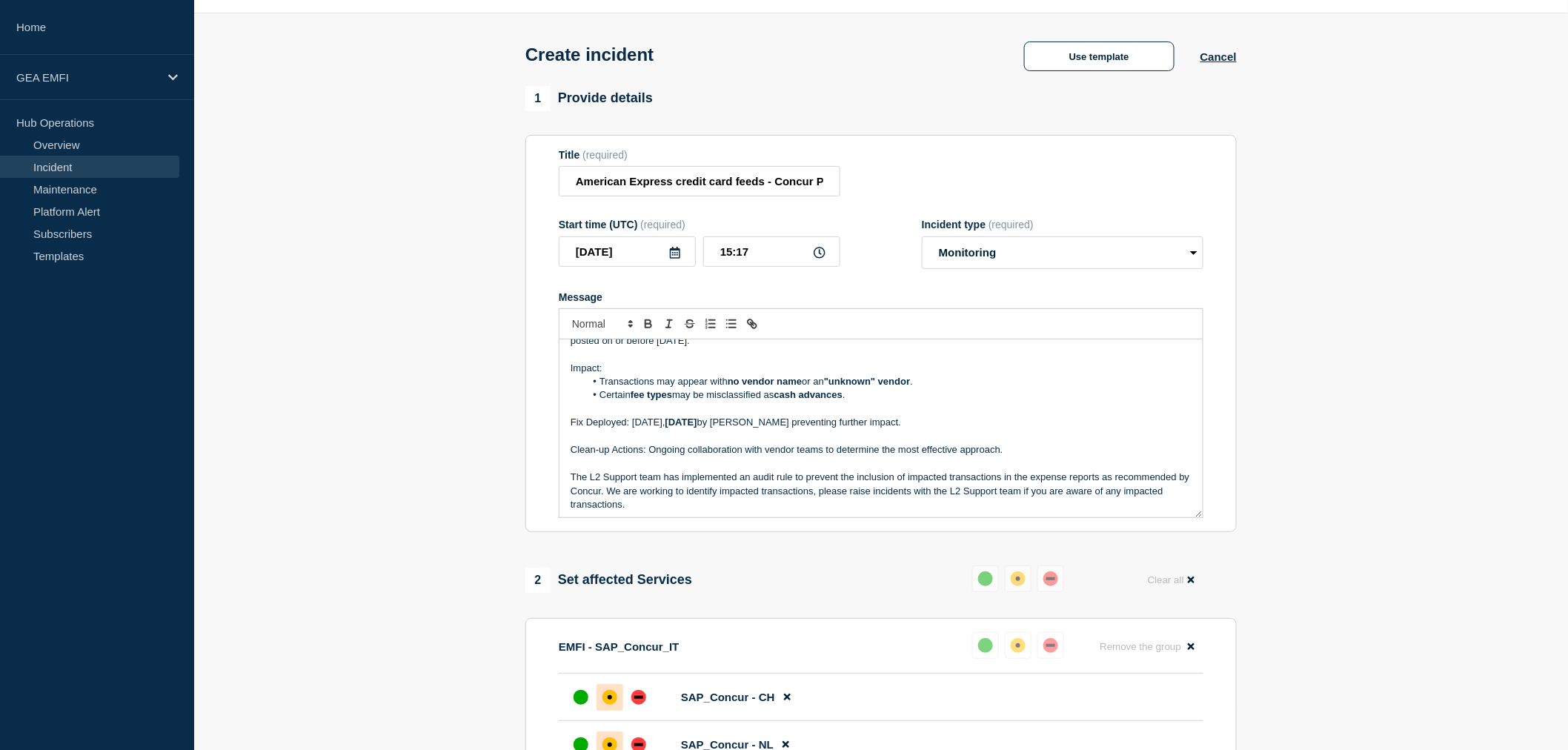
scroll to position [0, 0]
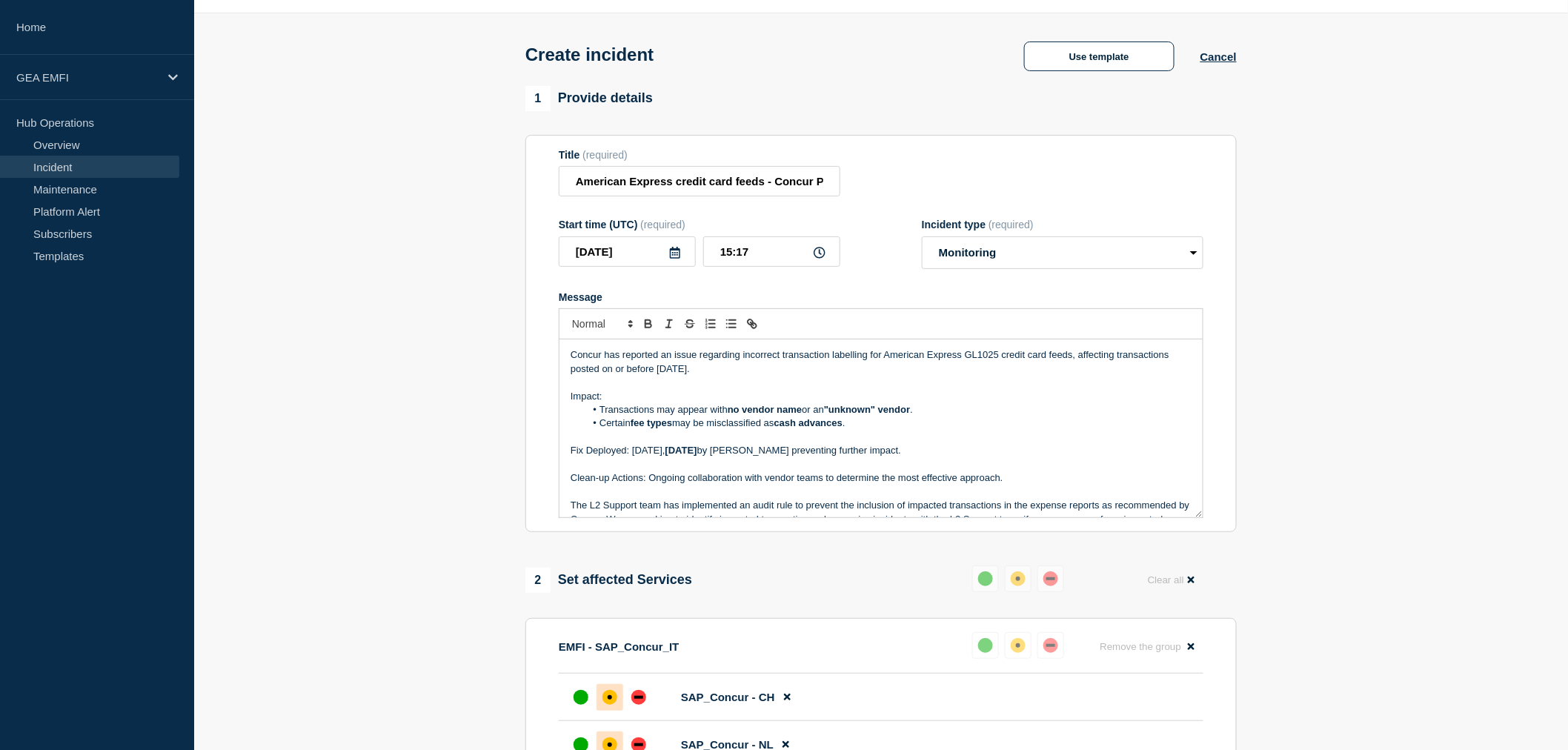
click at [572, 358] on p "Concur has reported an issue regarding incorrect transaction labelling for Amer…" at bounding box center [882, 362] width 621 height 27
click at [723, 354] on p "Please be informed that Concur has reported an issue regarding incorrect transa…" at bounding box center [882, 362] width 621 height 27
click at [781, 361] on p "Please be informed that Concur reported an issue regarding incorrect transactio…" at bounding box center [882, 362] width 621 height 27
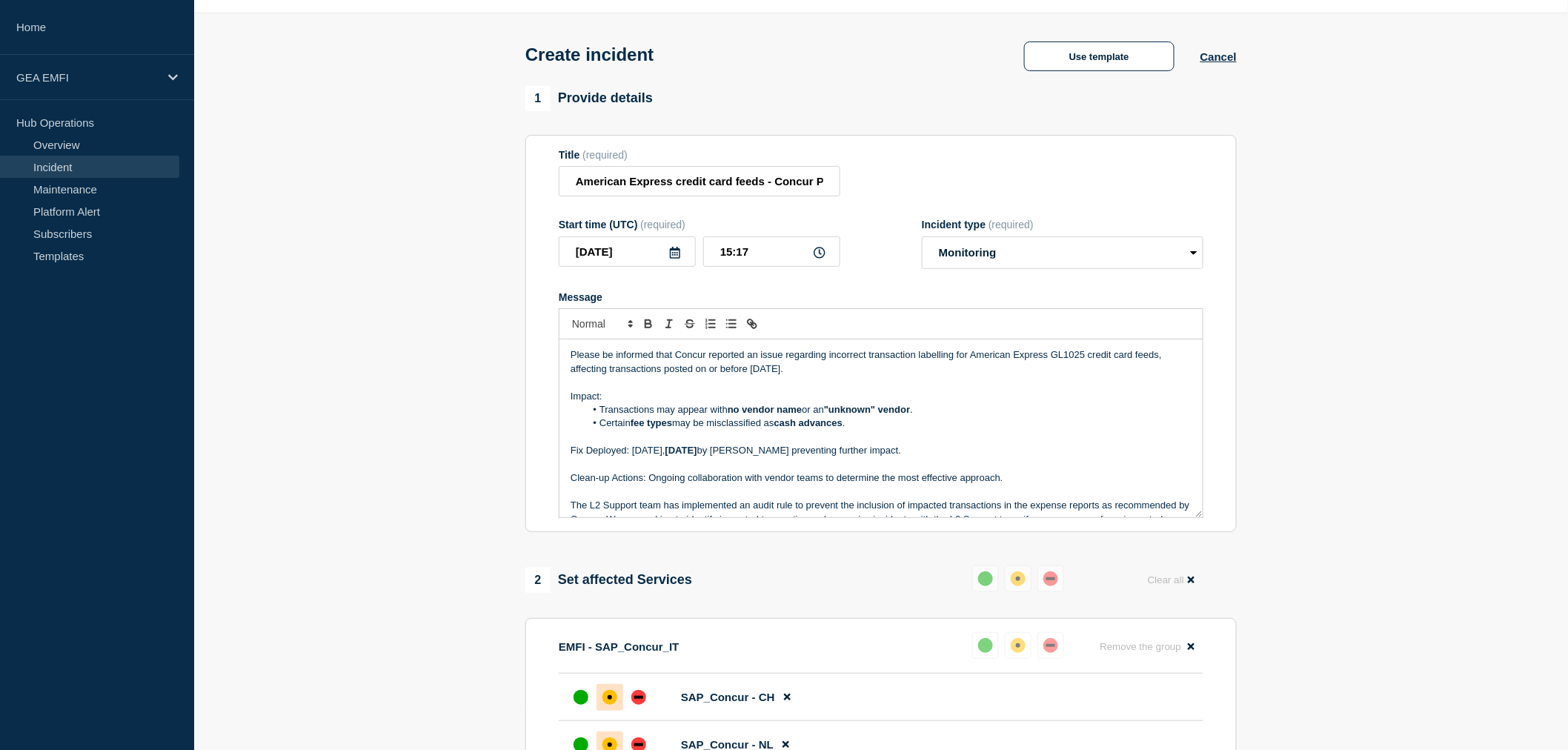
click at [821, 394] on p "Impact:" at bounding box center [882, 397] width 621 height 14
drag, startPoint x: 632, startPoint y: 469, endPoint x: 557, endPoint y: 332, distance: 156.2
click at [557, 332] on section "Title (required) American Express credit card feeds - Concur Prod Start time (U…" at bounding box center [882, 333] width 712 height 398
copy div "Please be informed that Concur reported an issue regarding incorrect transactio…"
click at [1085, 469] on p "Message" at bounding box center [882, 464] width 621 height 14
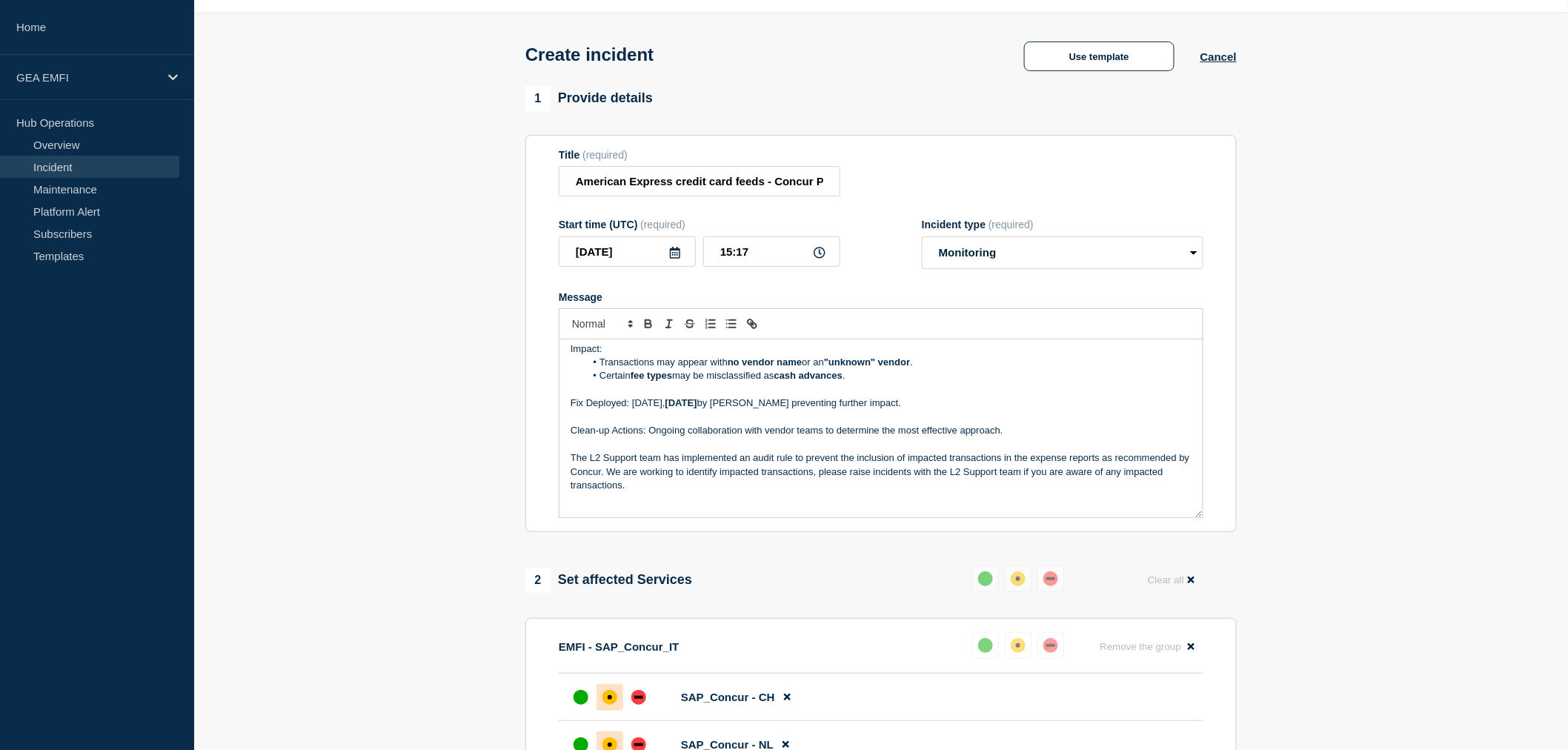
scroll to position [72, 0]
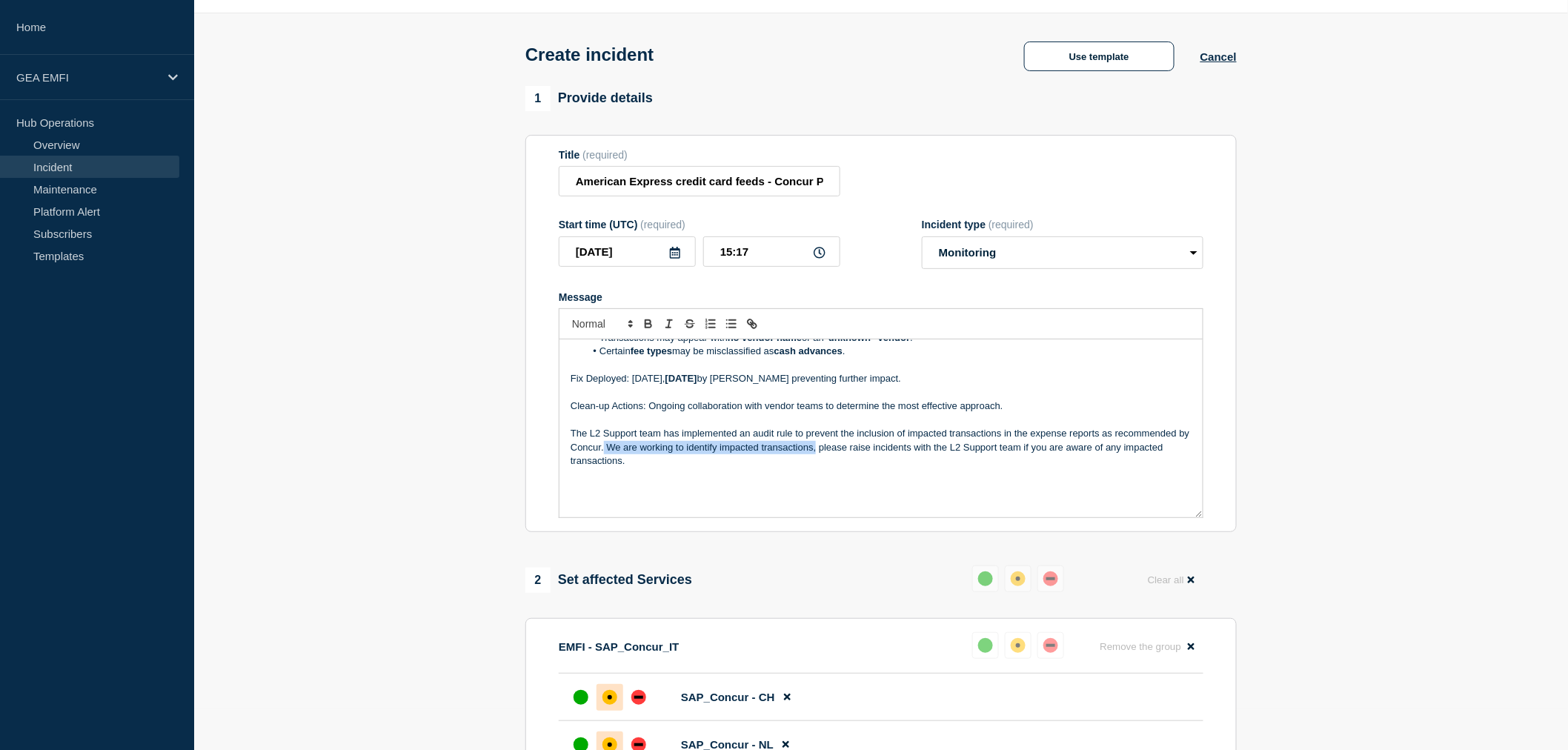
drag, startPoint x: 618, startPoint y: 449, endPoint x: 830, endPoint y: 456, distance: 212.1
click at [830, 456] on p "The L2 Support team has implemented an audit rule to prevent the inclusion of i…" at bounding box center [882, 447] width 621 height 41
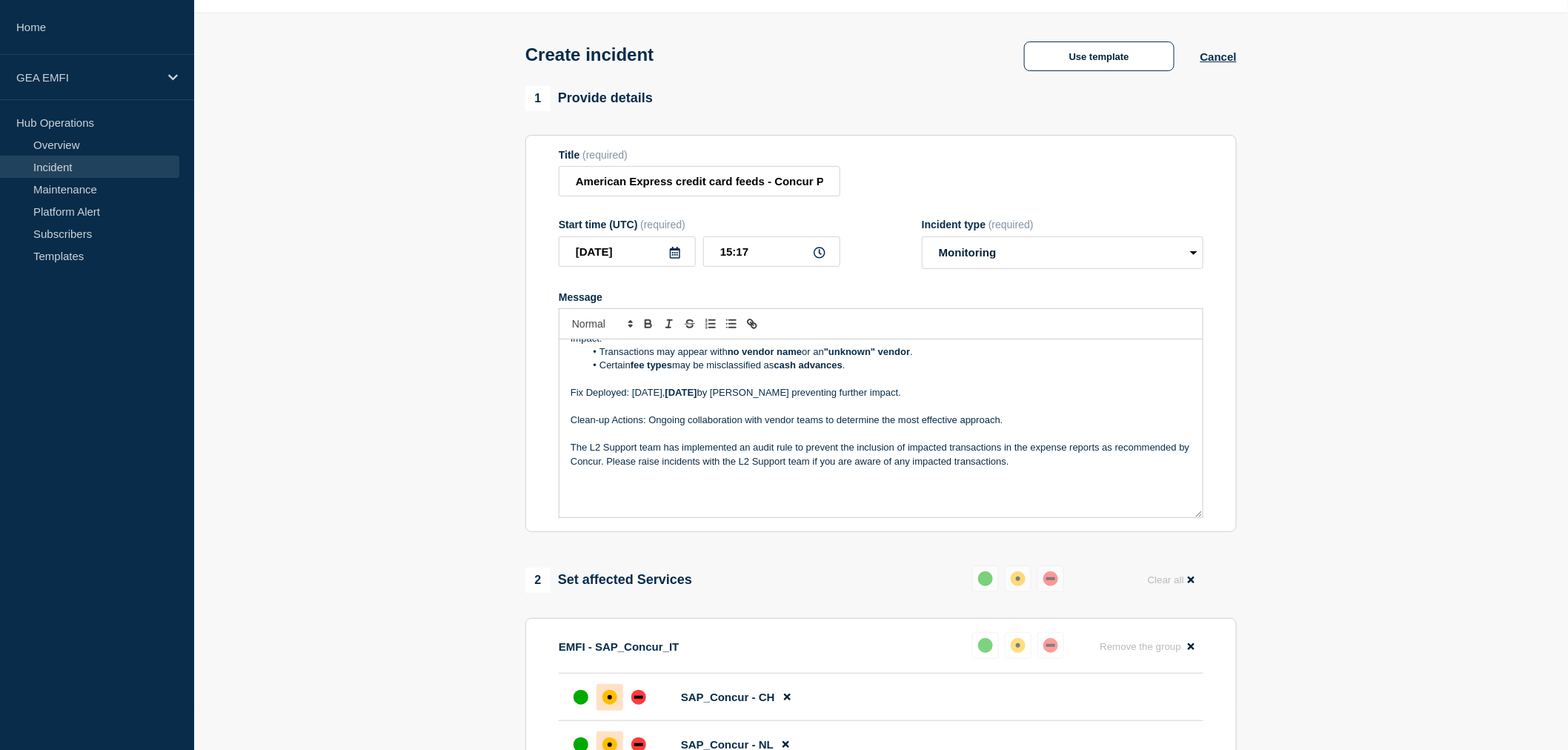
click at [621, 464] on p "The L2 Support team has implemented an audit rule to prevent the inclusion of i…" at bounding box center [882, 455] width 621 height 27
click at [1132, 464] on p "The L2 Support team has implemented an audit rule to prevent the inclusion of i…" at bounding box center [882, 455] width 621 height 27
click at [1126, 467] on p "The L2 Support team has implemented an audit rule to prevent the inclusion of i…" at bounding box center [882, 455] width 621 height 27
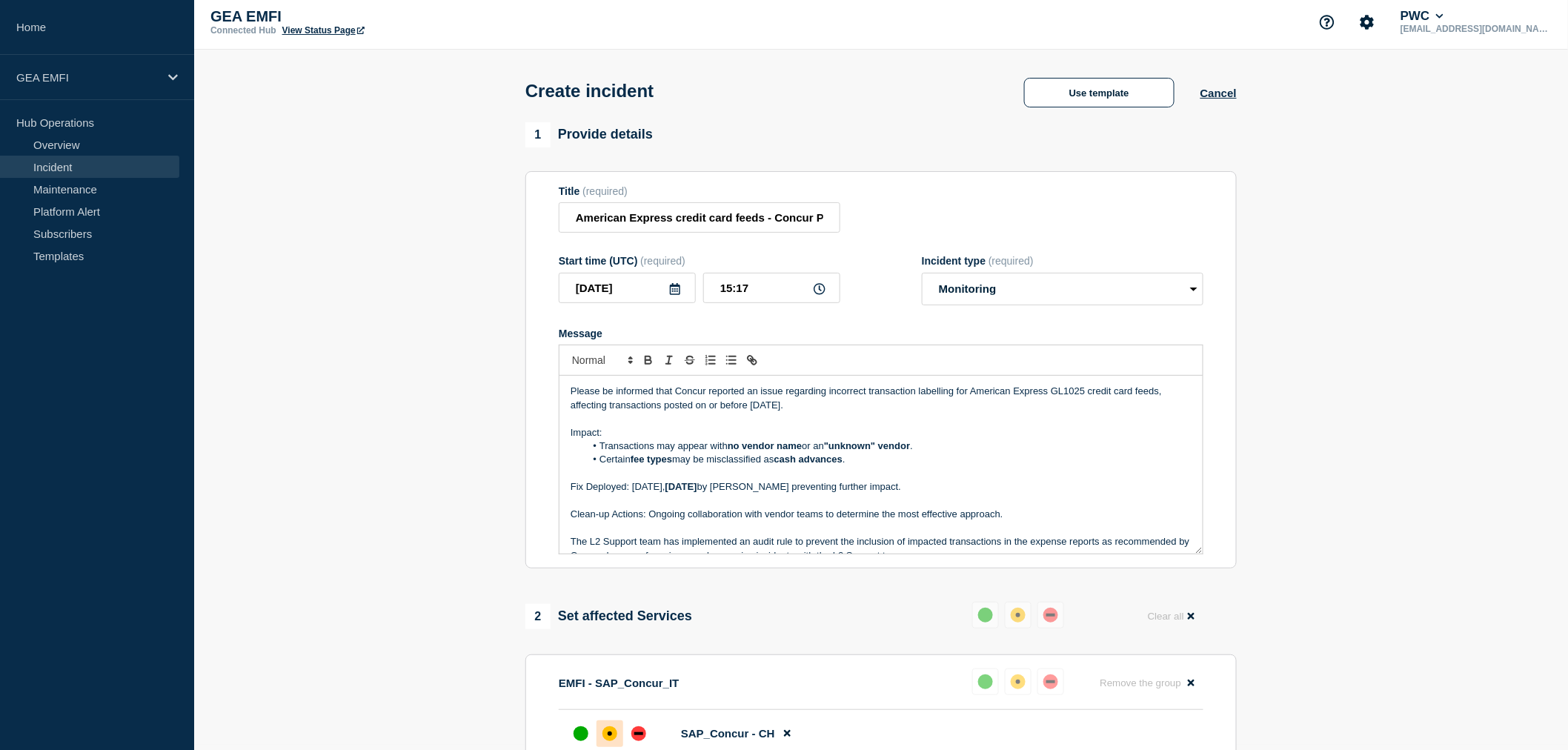
scroll to position [0, 0]
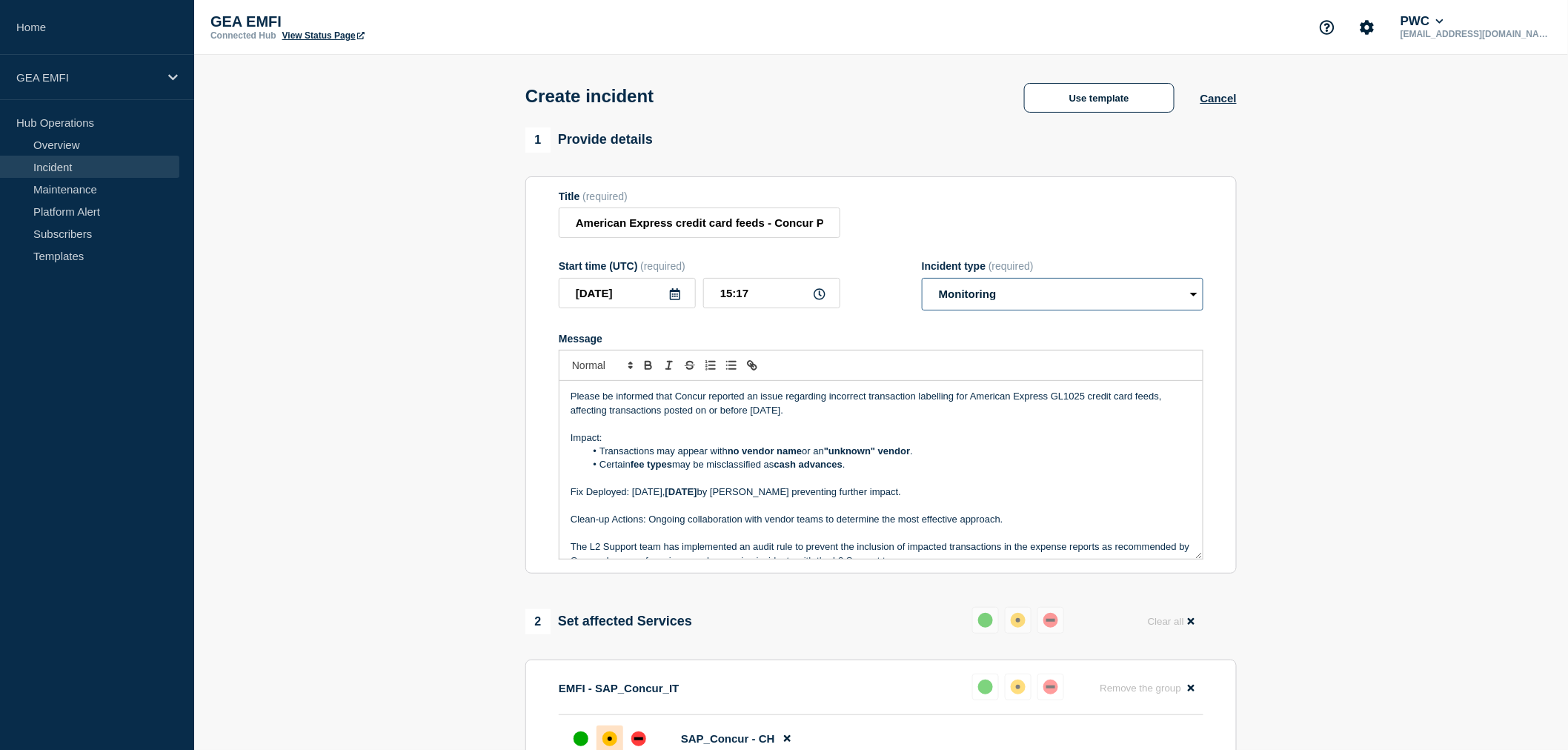
click at [1136, 305] on select "Select option Investigating Identified Monitoring" at bounding box center [1063, 295] width 282 height 33
click at [922, 282] on select "Select option Investigating Identified Monitoring" at bounding box center [1063, 295] width 282 height 33
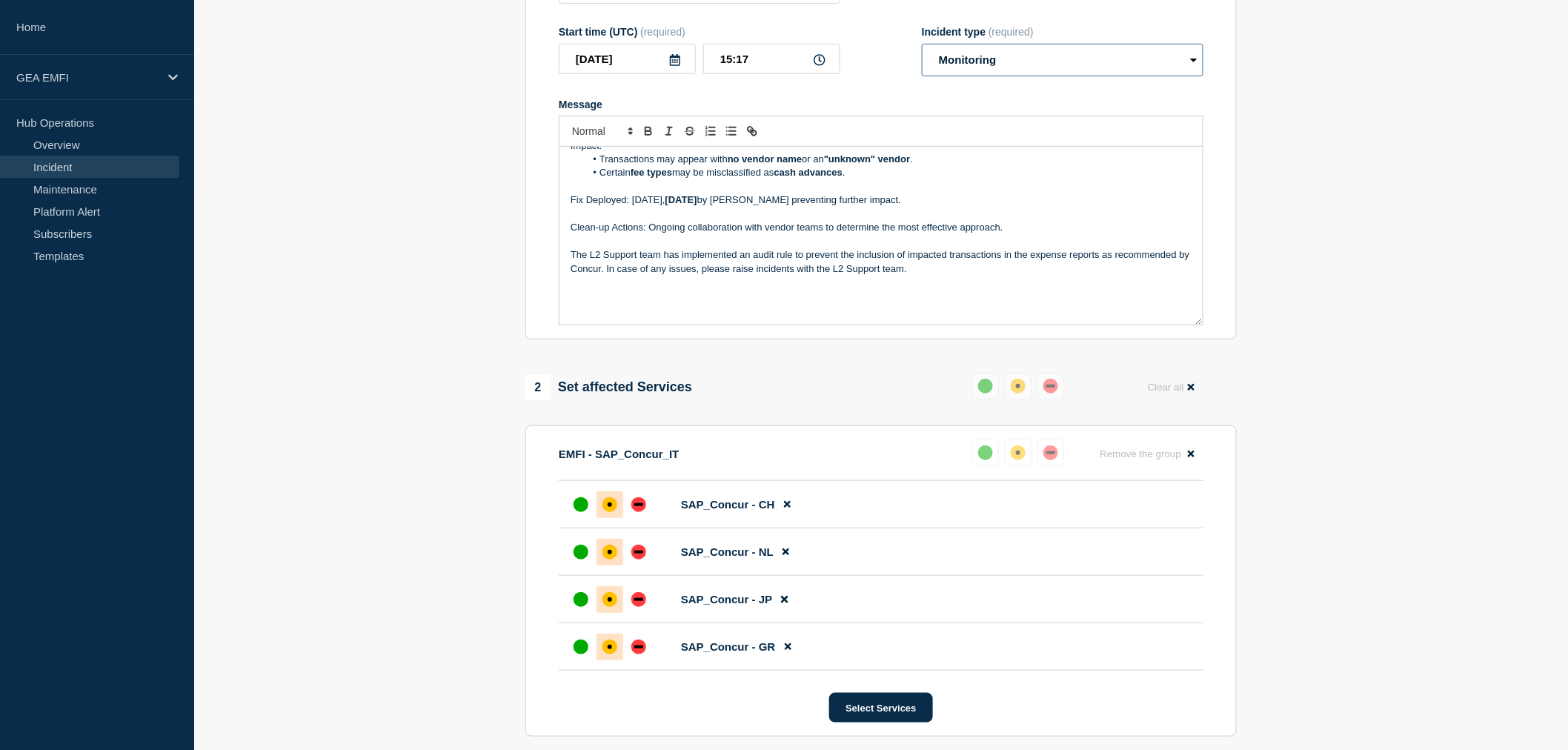
scroll to position [247, 0]
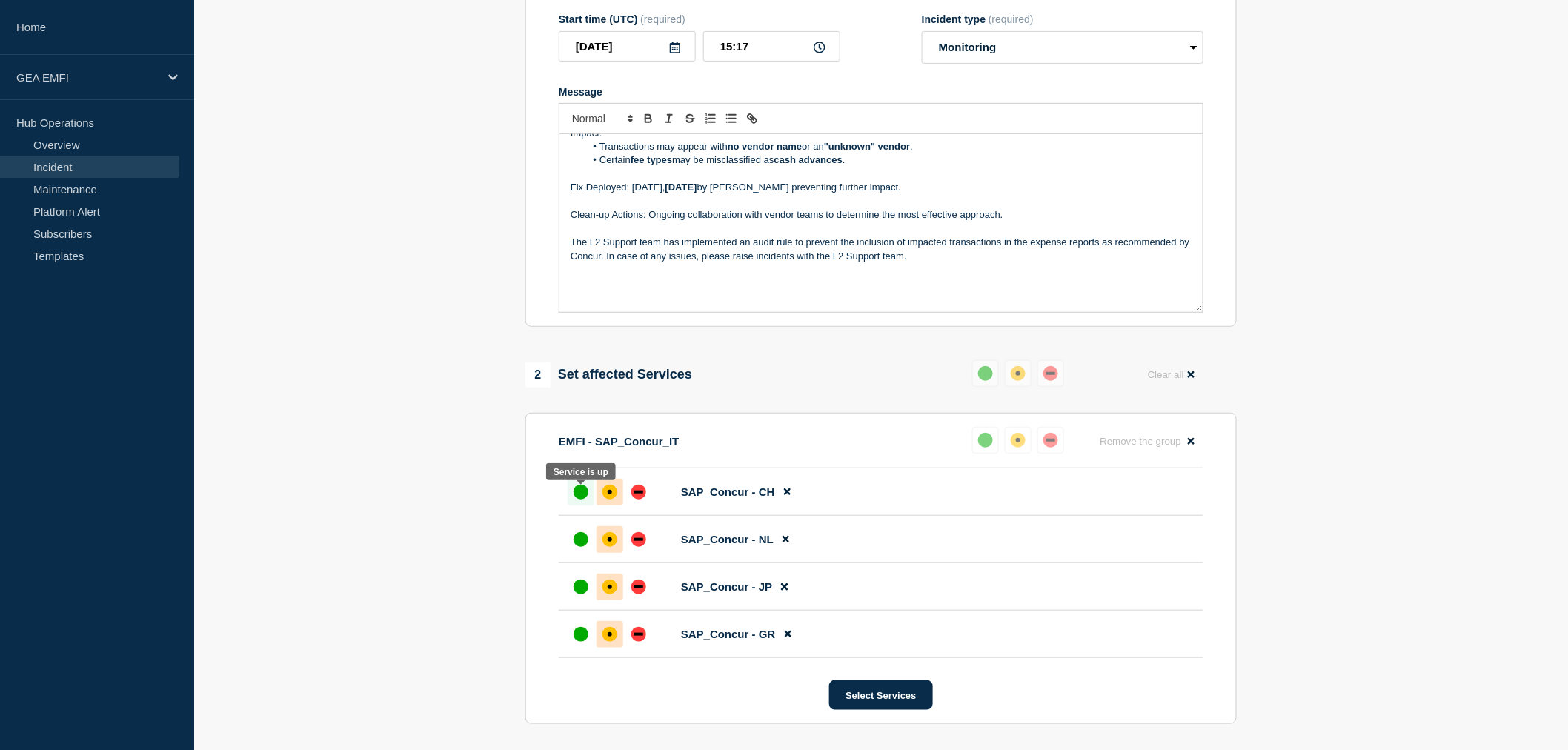
click at [585, 497] on div "up" at bounding box center [581, 492] width 14 height 14
click at [978, 451] on button at bounding box center [986, 441] width 27 height 27
click at [576, 541] on div "up" at bounding box center [581, 539] width 14 height 14
click at [576, 589] on div "up" at bounding box center [581, 587] width 14 height 14
click at [582, 638] on div "up" at bounding box center [581, 634] width 14 height 14
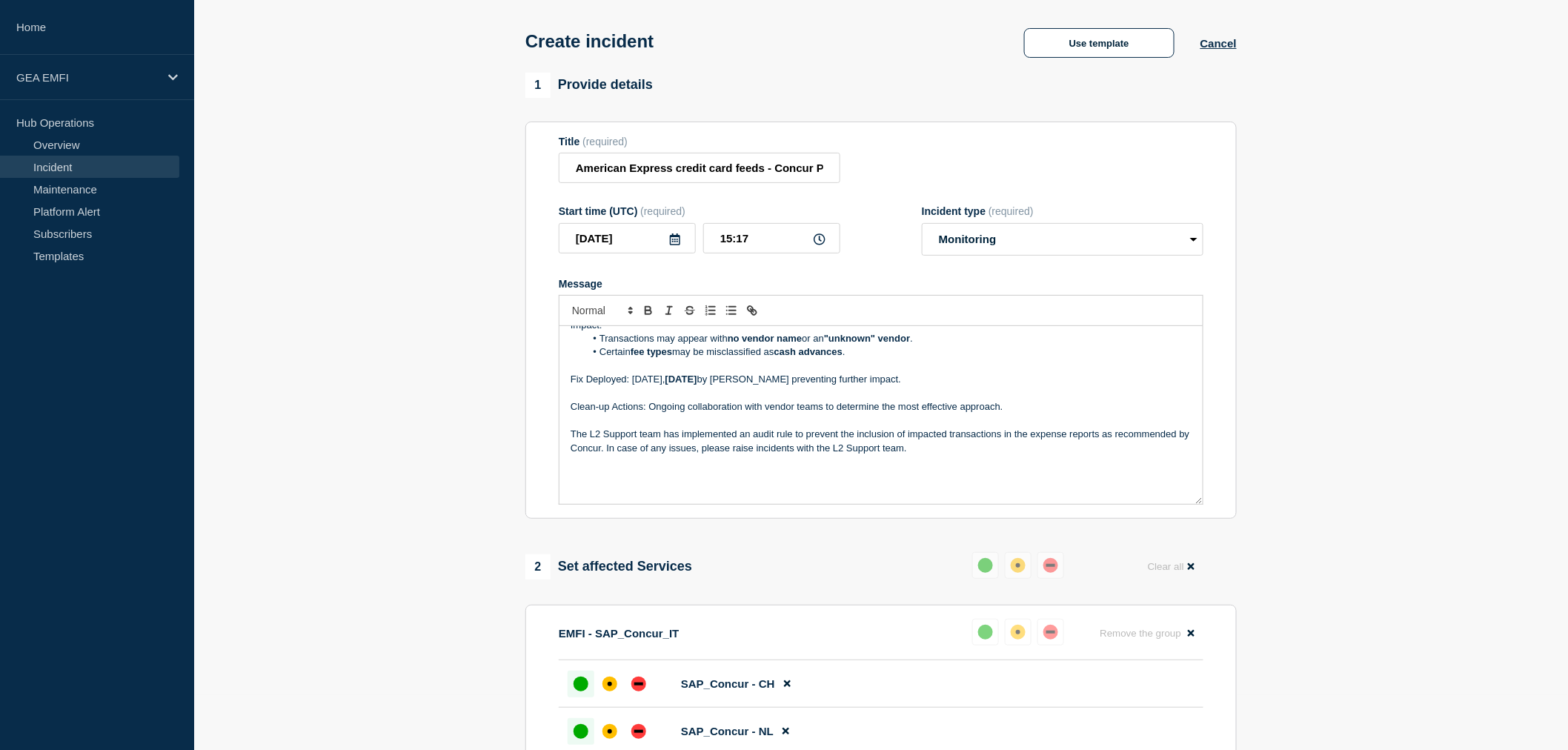
scroll to position [82, 0]
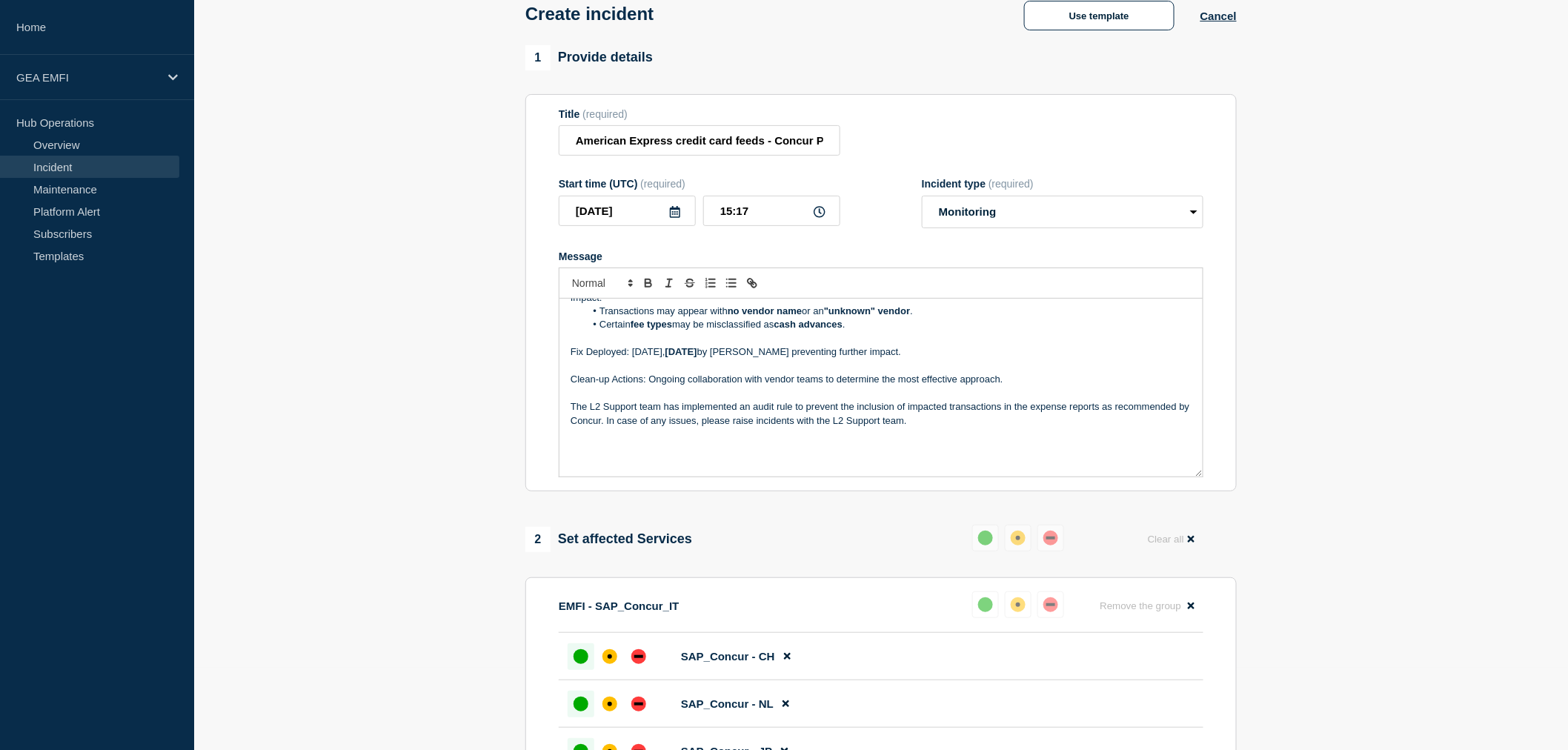
click at [807, 424] on p "The L2 Support team has implemented an audit rule to prevent the inclusion of i…" at bounding box center [882, 414] width 621 height 27
click at [766, 424] on p "The L2 Support team has implemented an audit rule to prevent the inclusion of i…" at bounding box center [882, 414] width 621 height 27
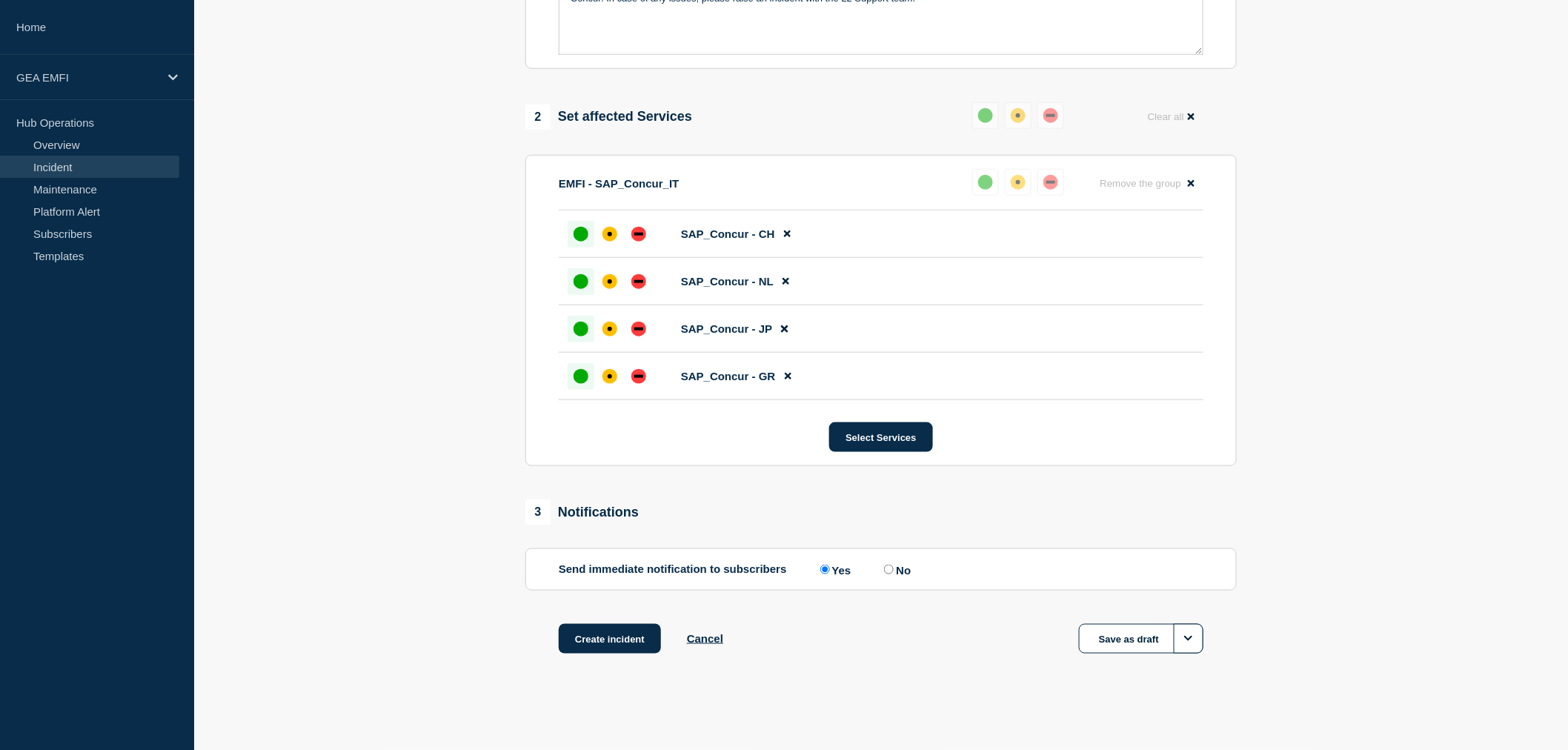
scroll to position [512, 0]
click at [623, 640] on button "Create incident" at bounding box center [610, 639] width 102 height 30
